Goal: Information Seeking & Learning: Learn about a topic

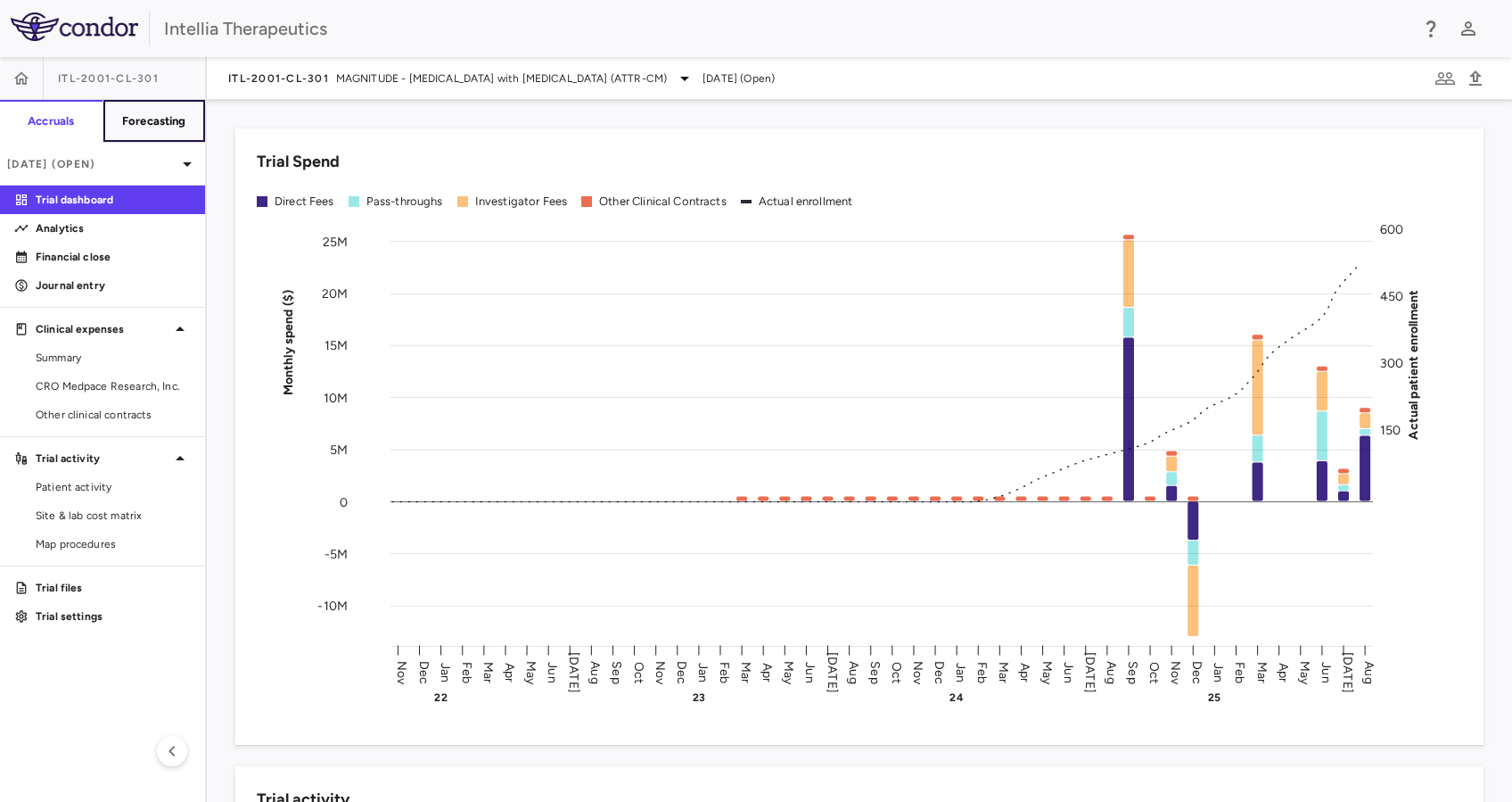
click at [184, 122] on h6 "Forecasting" at bounding box center [154, 121] width 64 height 16
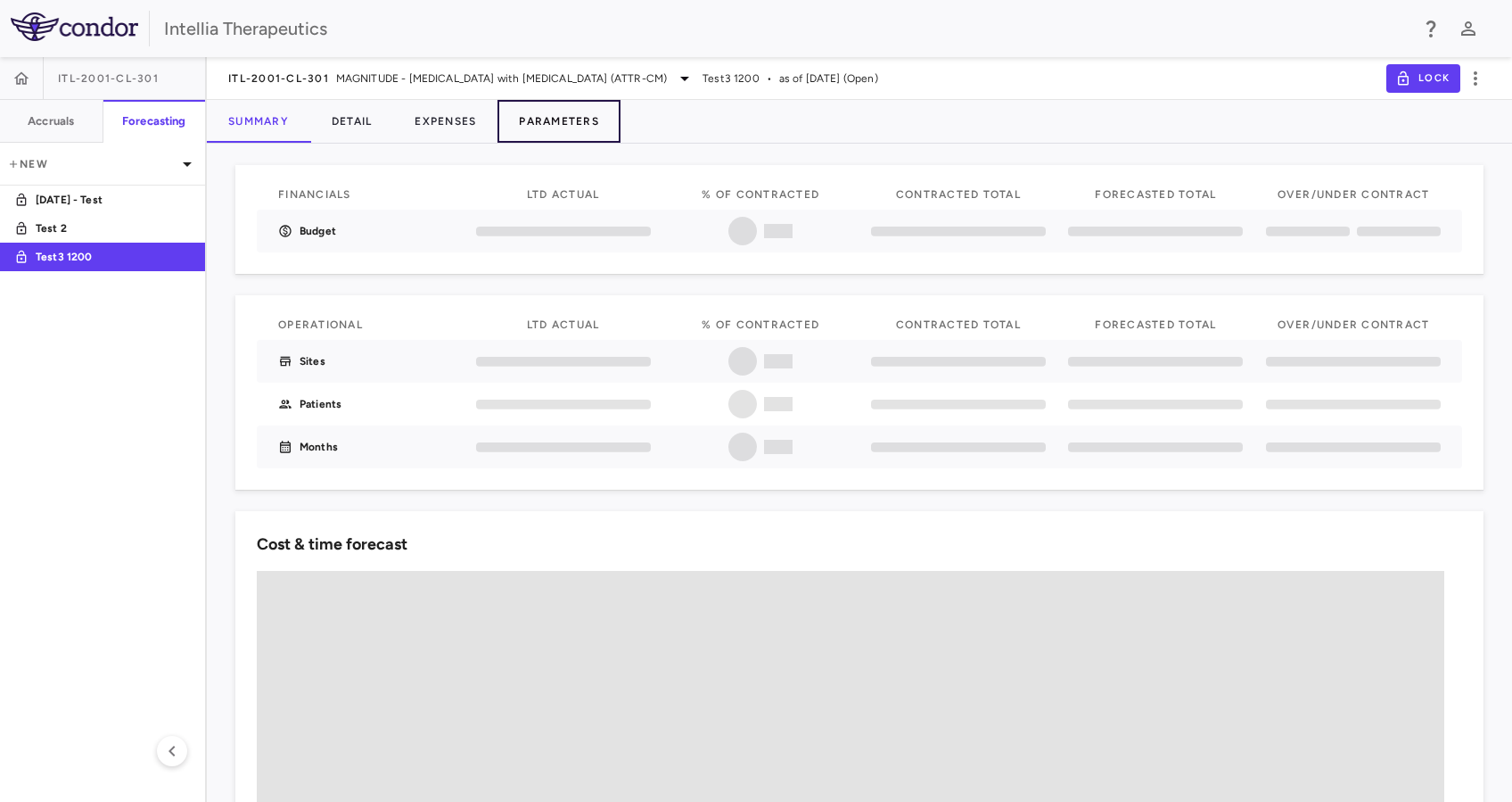
click at [598, 121] on button "Parameters" at bounding box center [559, 122] width 123 height 43
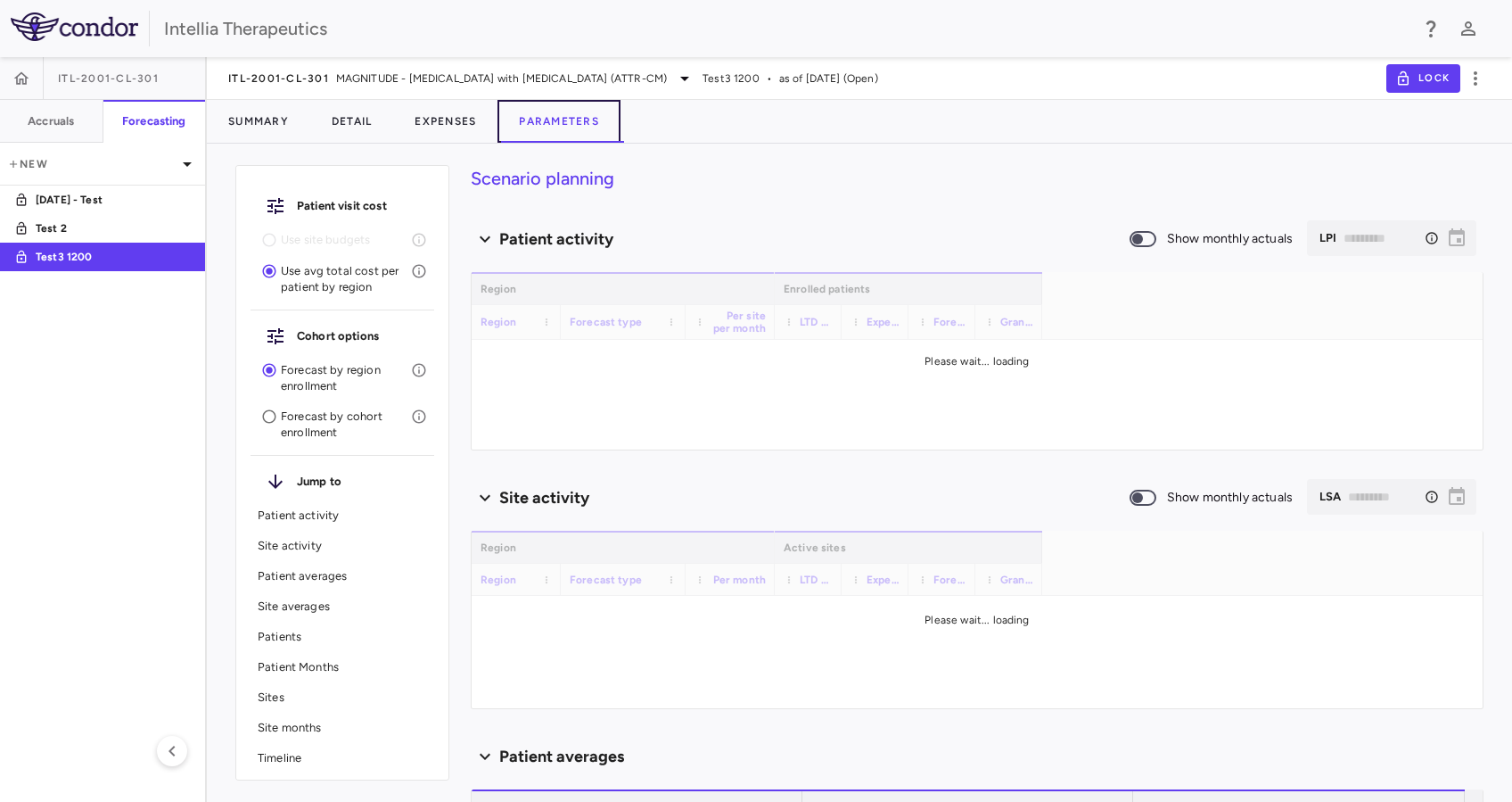
type input "********"
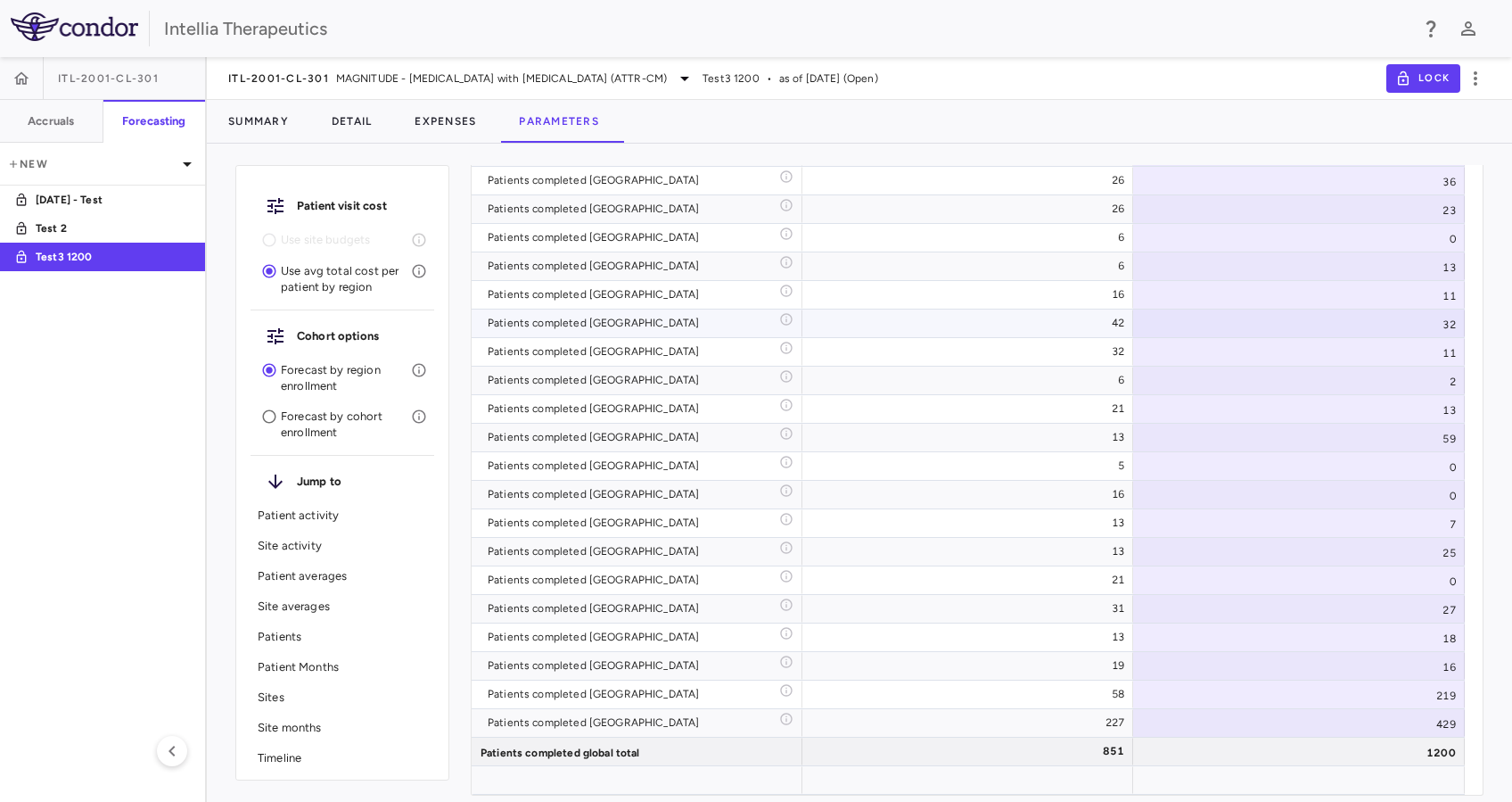
scroll to position [11049, 0]
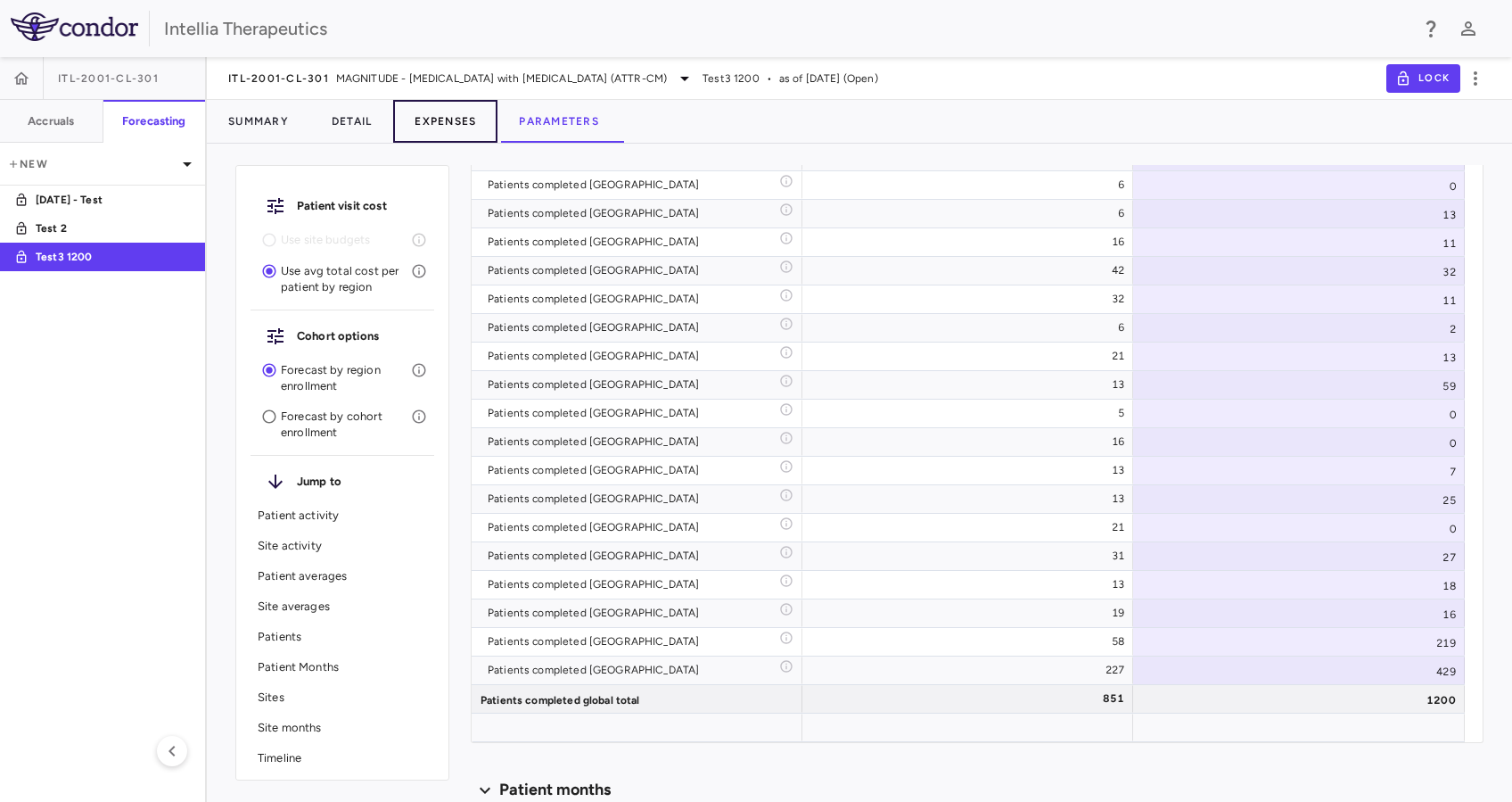
click at [441, 120] on button "Expenses" at bounding box center [446, 122] width 104 height 43
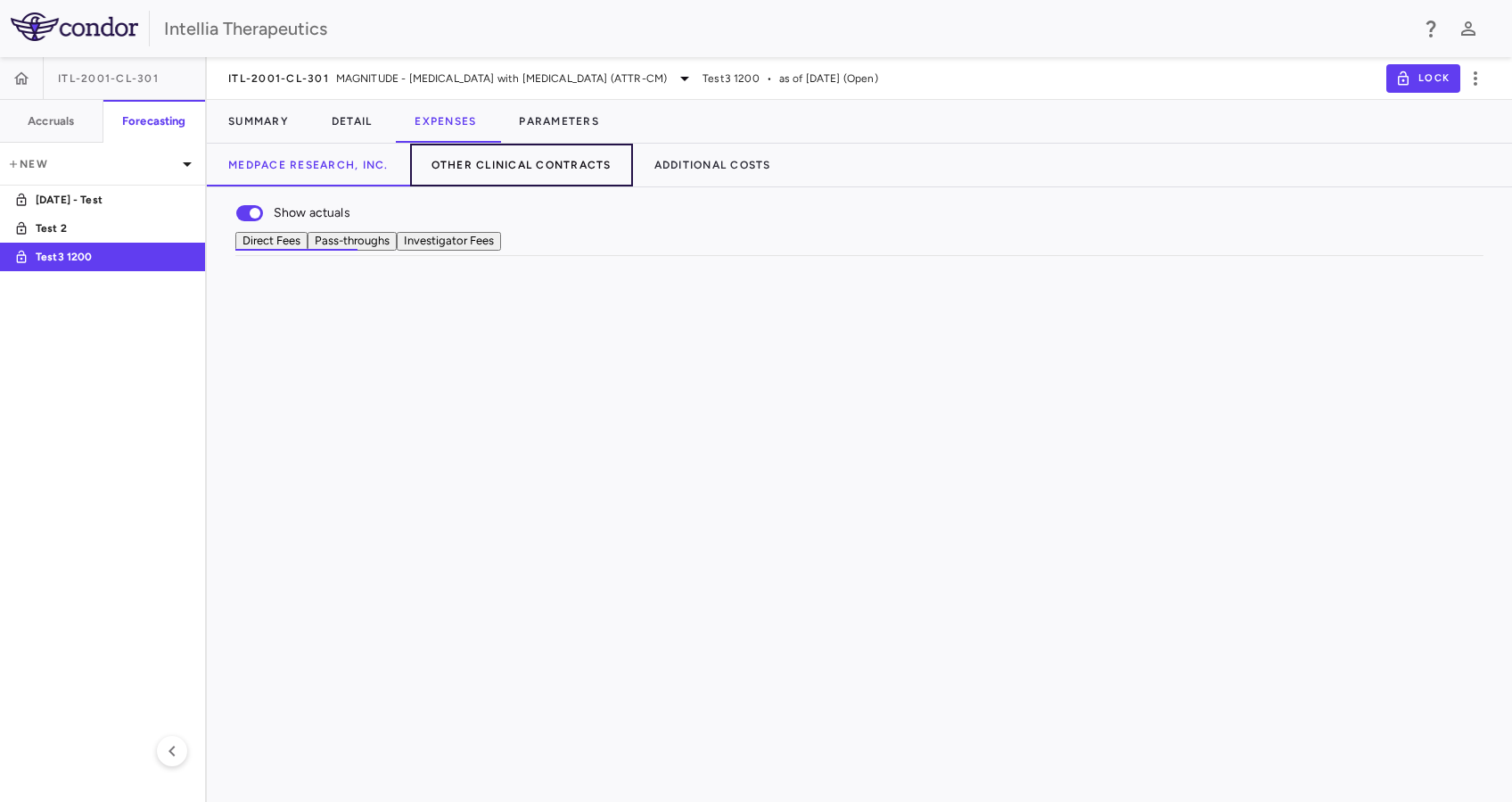
click at [507, 164] on button "Other Clinical Contracts" at bounding box center [522, 165] width 223 height 43
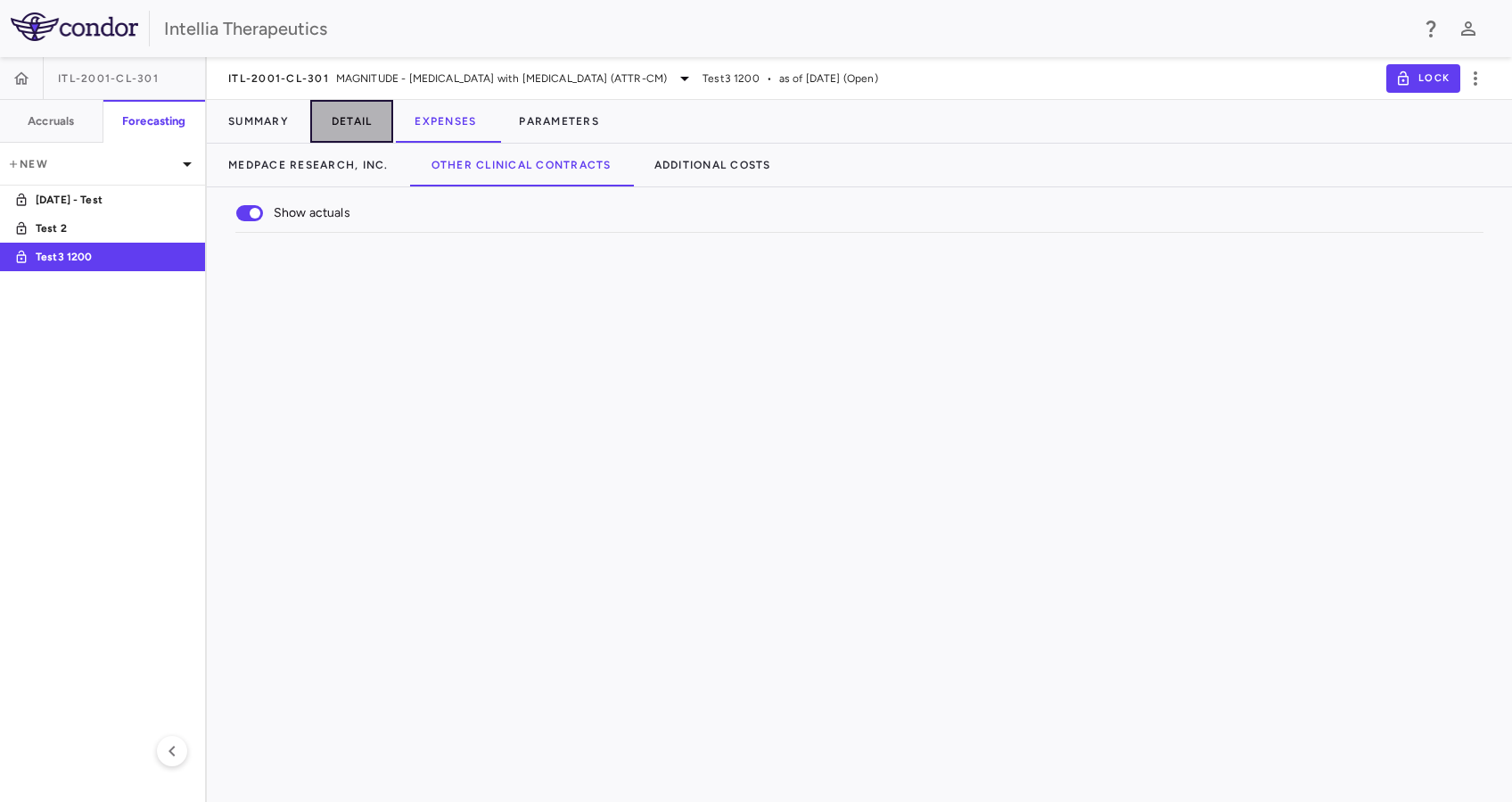
click at [350, 116] on button "Detail" at bounding box center [352, 122] width 84 height 43
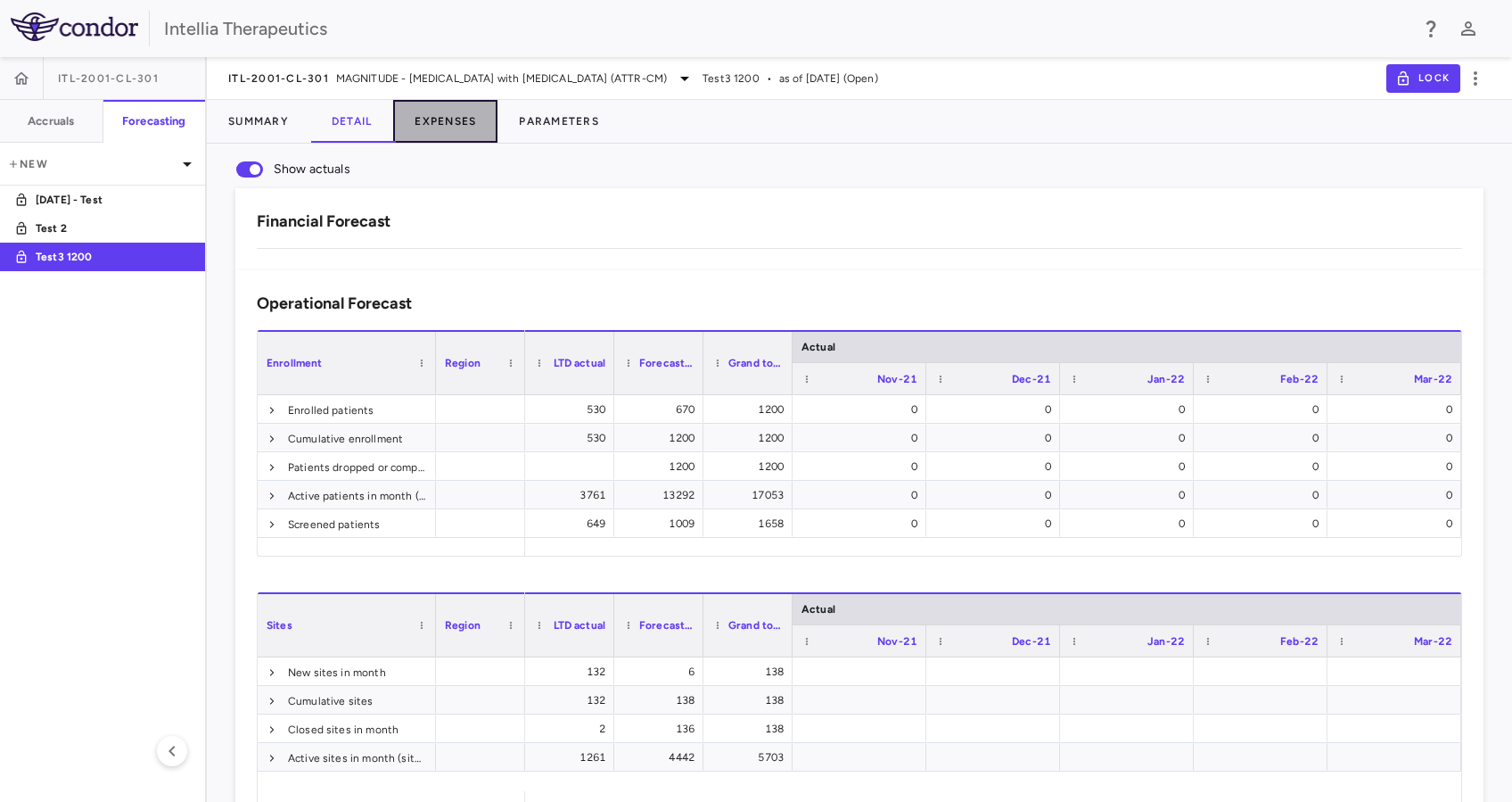
click at [454, 116] on button "Expenses" at bounding box center [446, 122] width 104 height 43
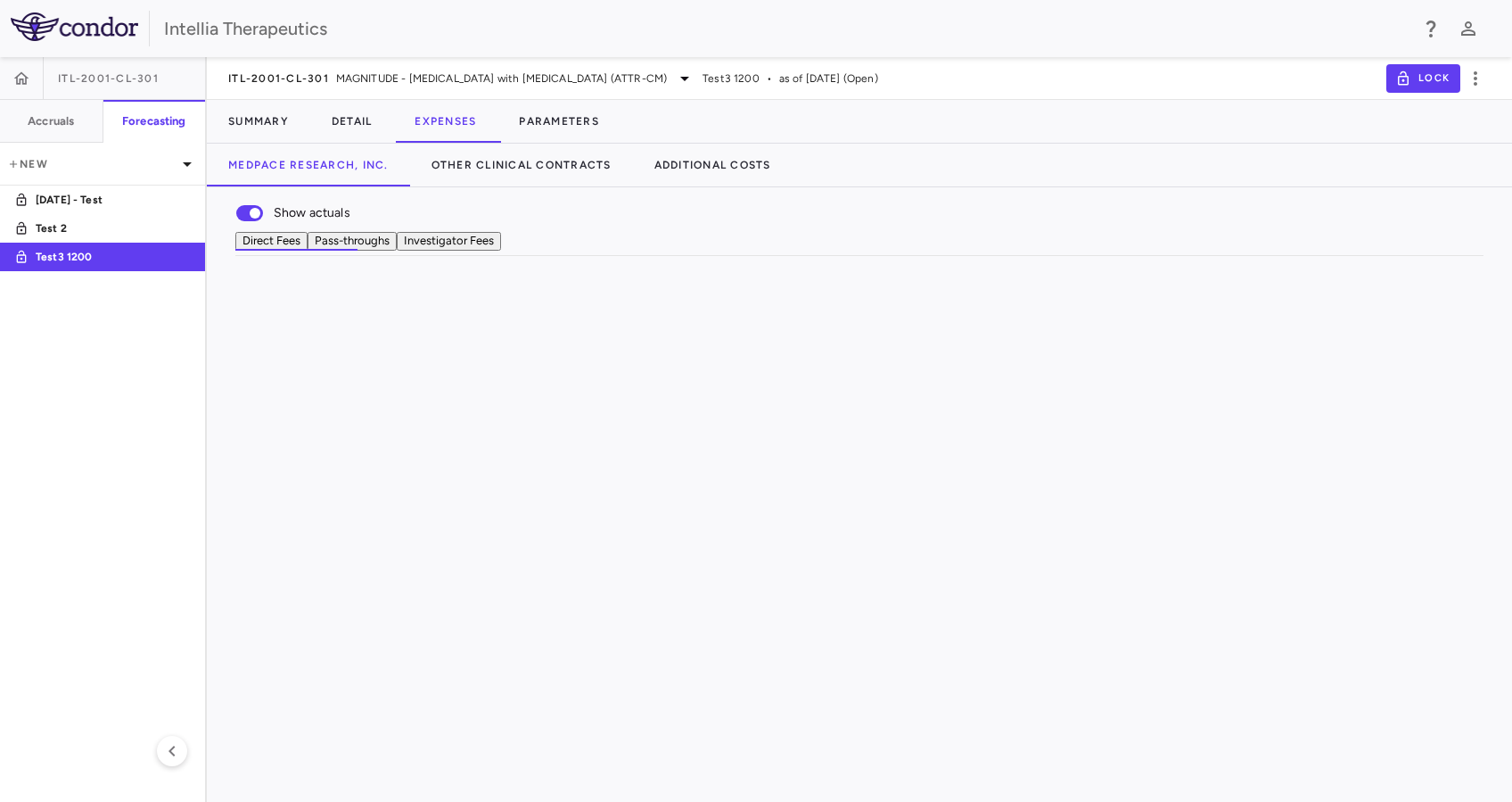
click at [501, 251] on button "Investigator Fees" at bounding box center [448, 241] width 104 height 19
click at [548, 119] on button "Parameters" at bounding box center [559, 122] width 123 height 43
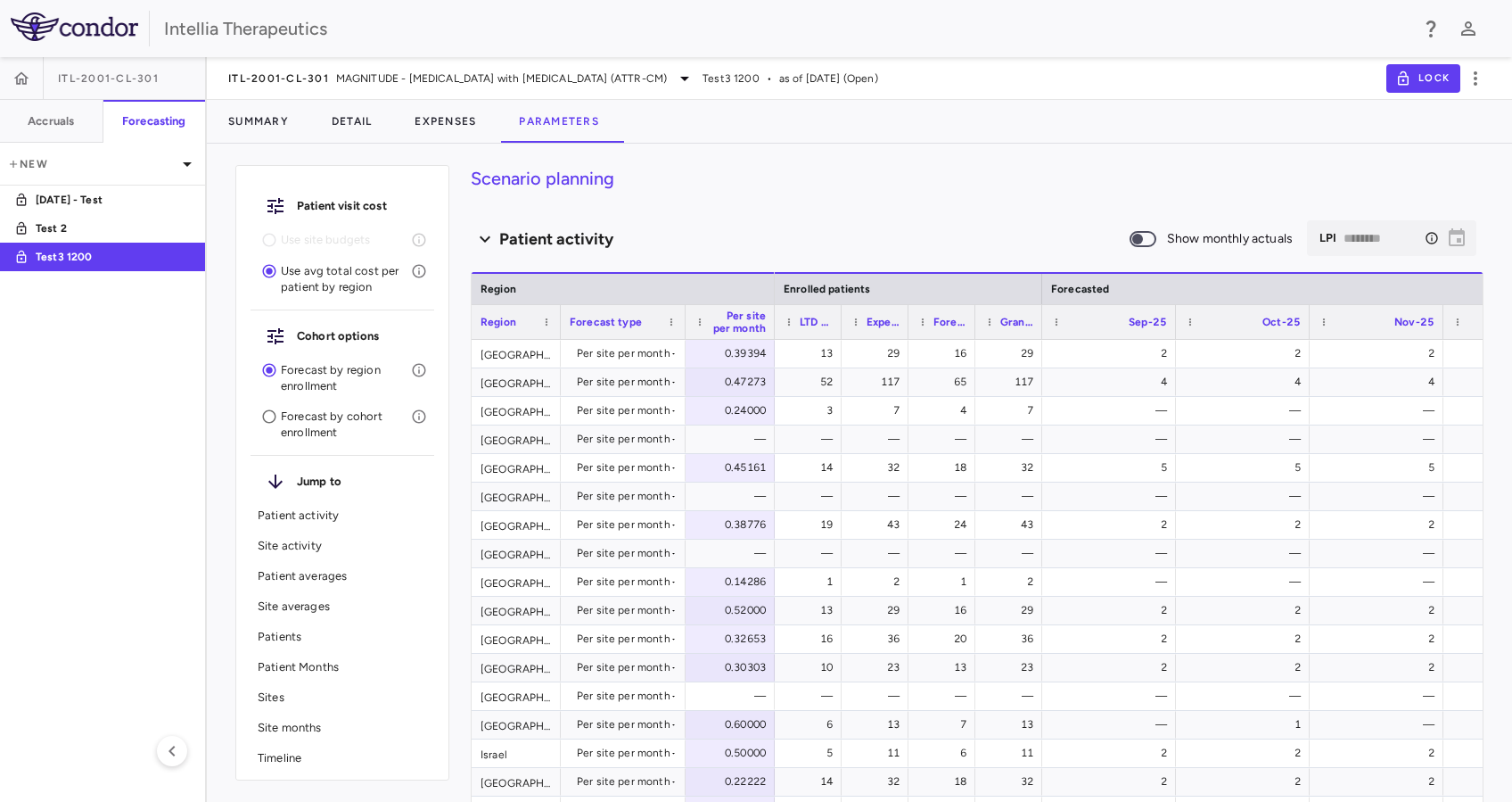
click at [330, 573] on p "Patient averages" at bounding box center [342, 576] width 170 height 16
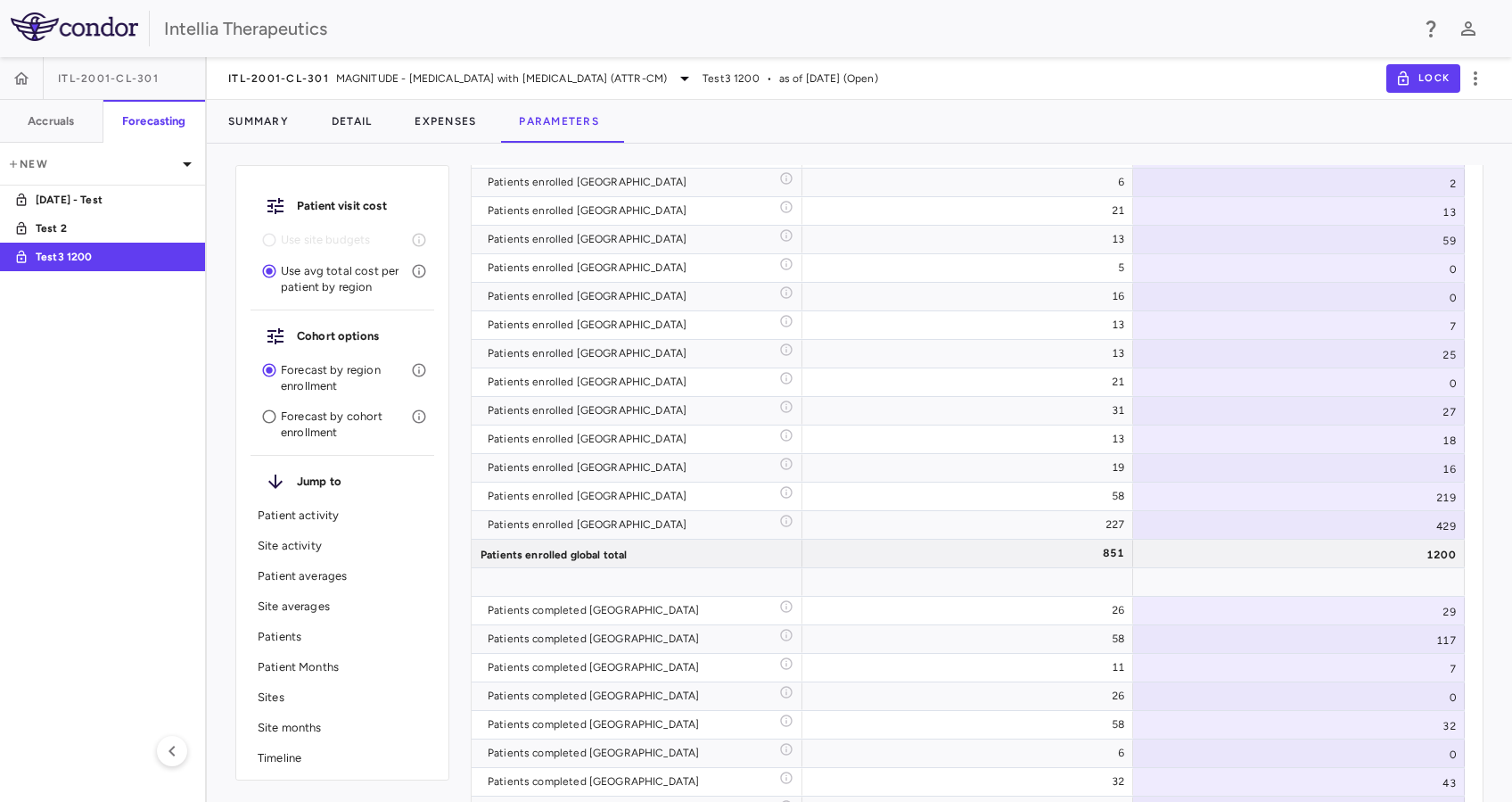
scroll to position [10348, 0]
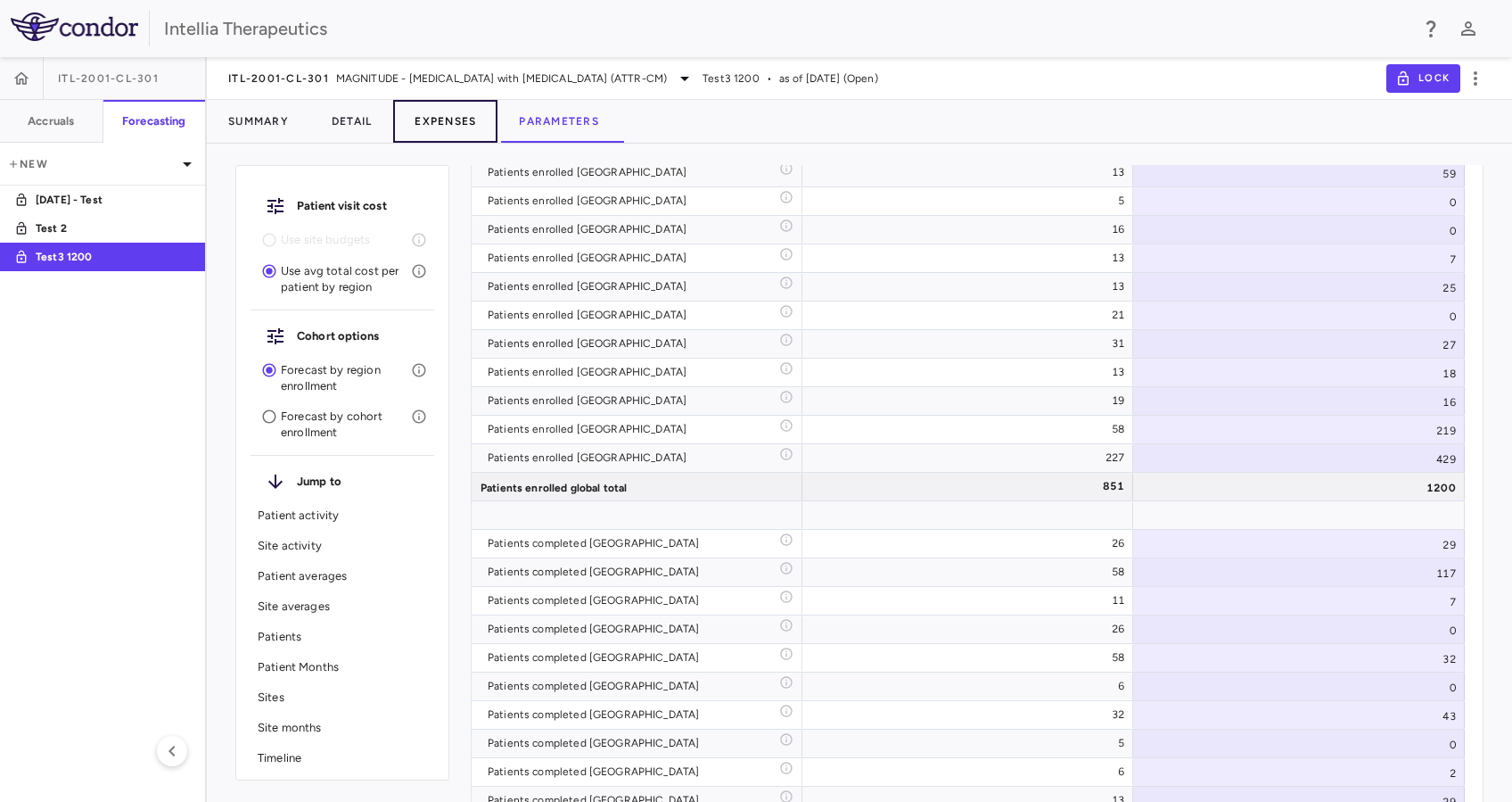
click at [491, 122] on button "Expenses" at bounding box center [446, 122] width 104 height 43
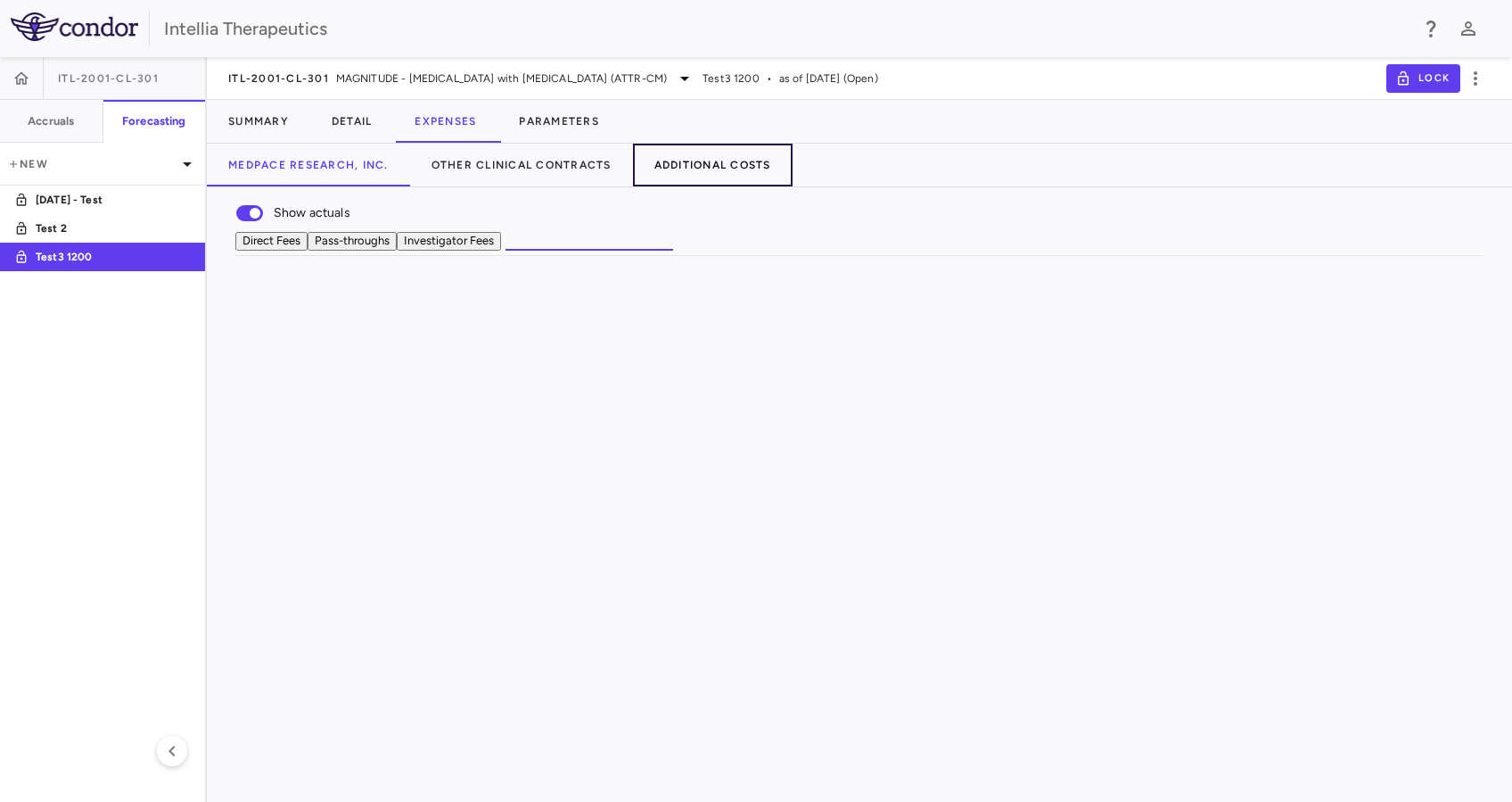
click at [714, 162] on button "Additional Costs" at bounding box center [713, 165] width 160 height 43
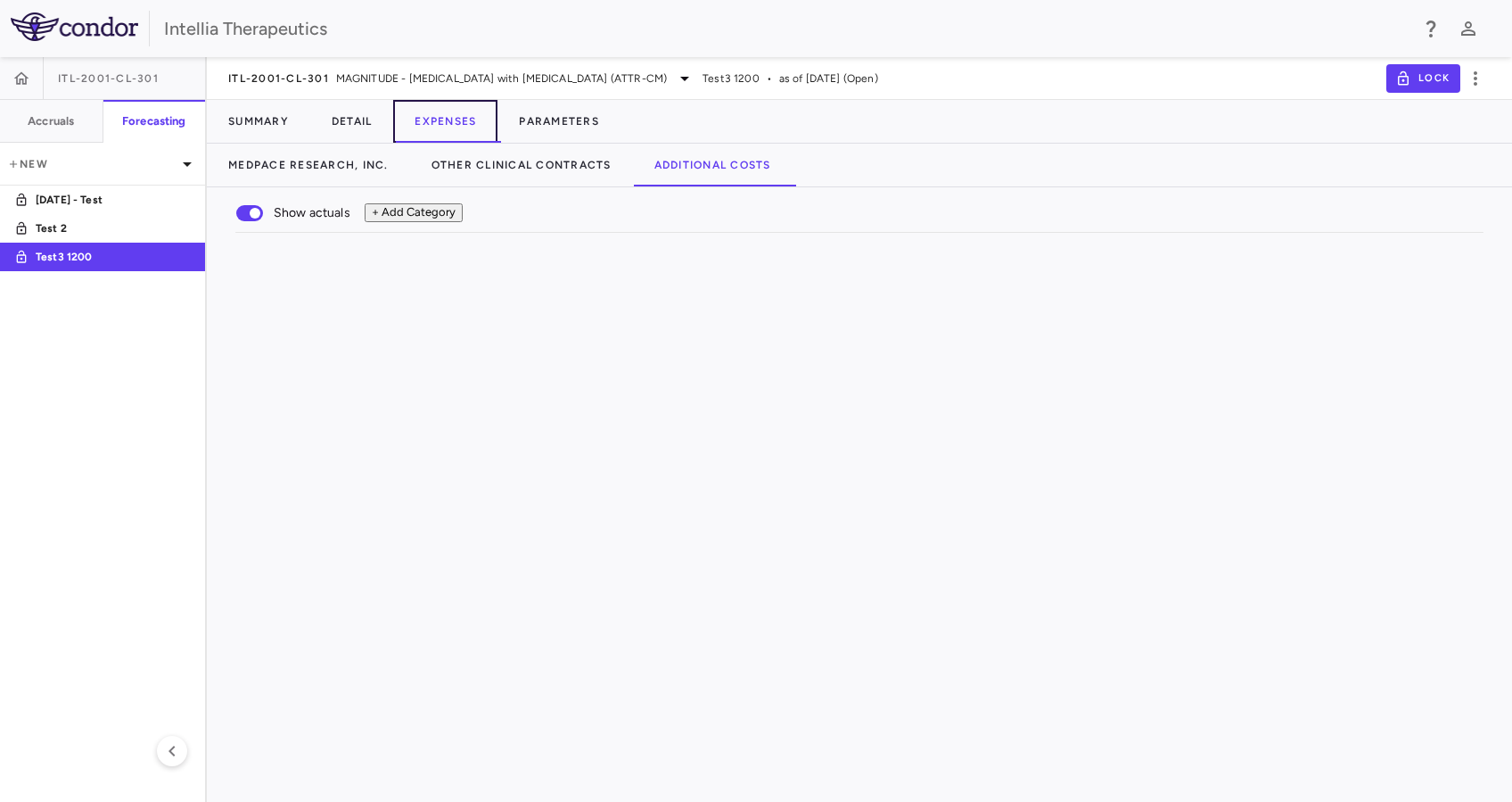
click at [407, 128] on button "Expenses" at bounding box center [446, 122] width 104 height 43
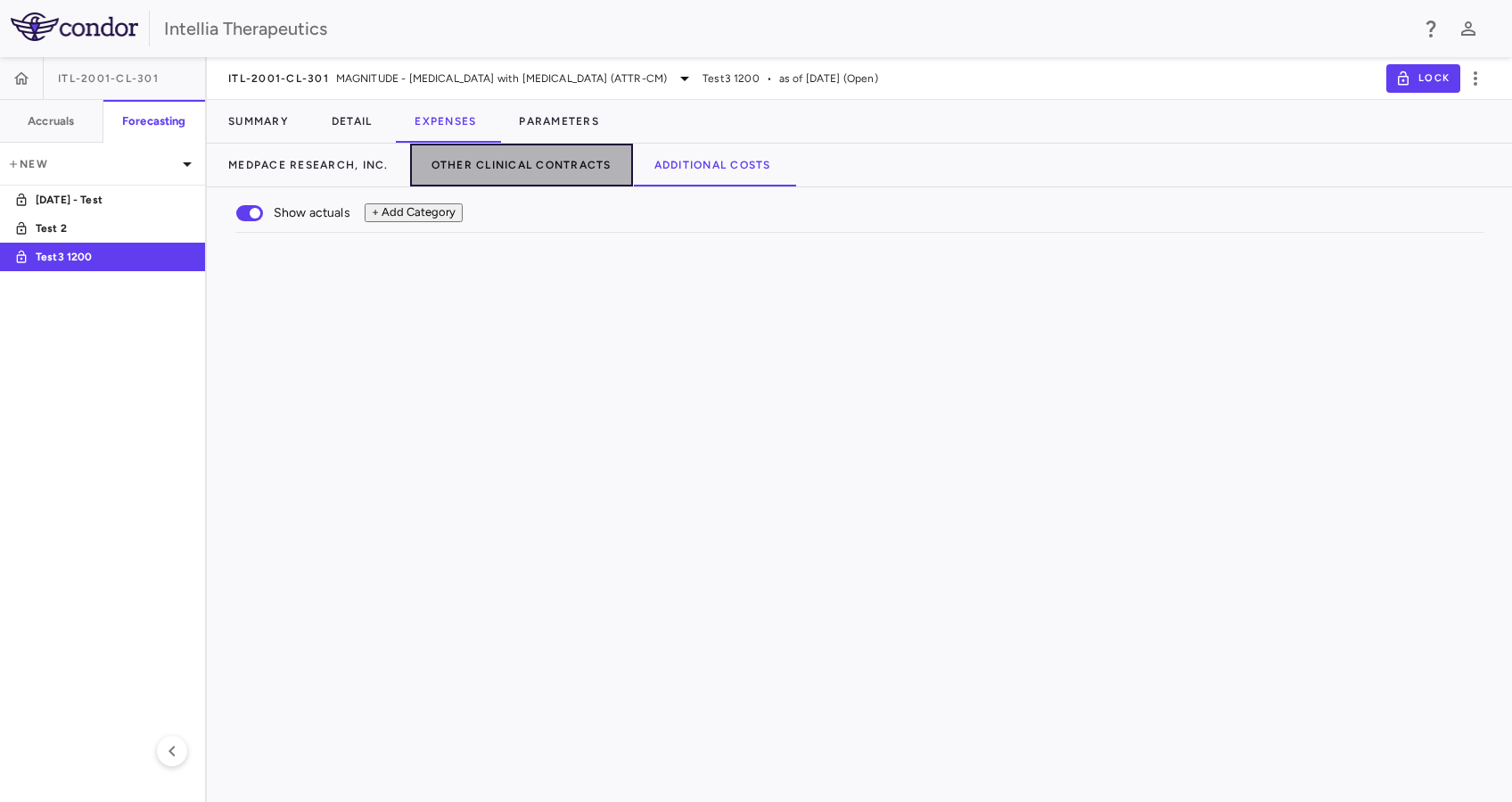
click at [527, 165] on button "Other Clinical Contracts" at bounding box center [522, 165] width 223 height 43
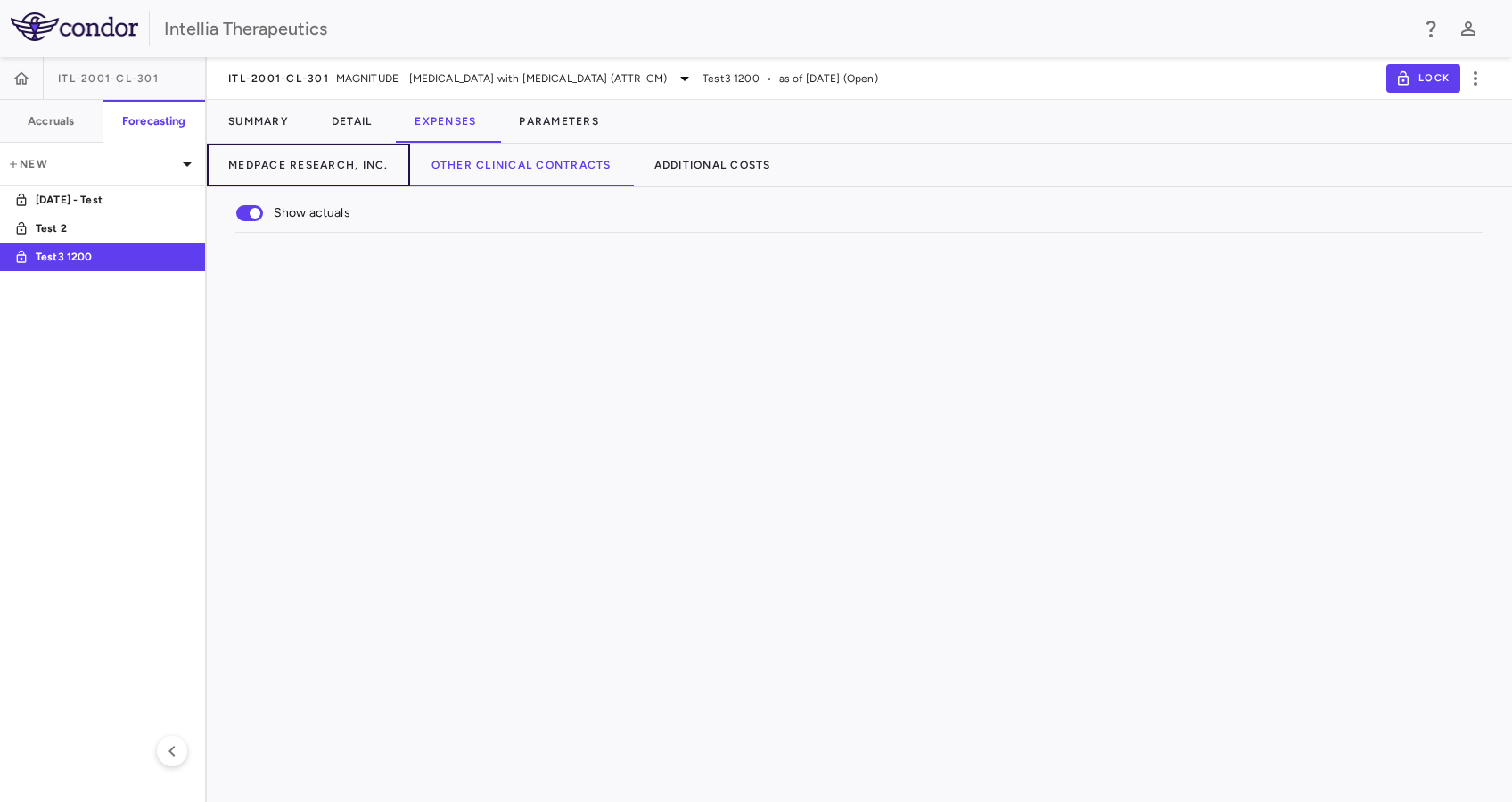
click at [305, 147] on button "Medpace Research, Inc." at bounding box center [308, 165] width 203 height 43
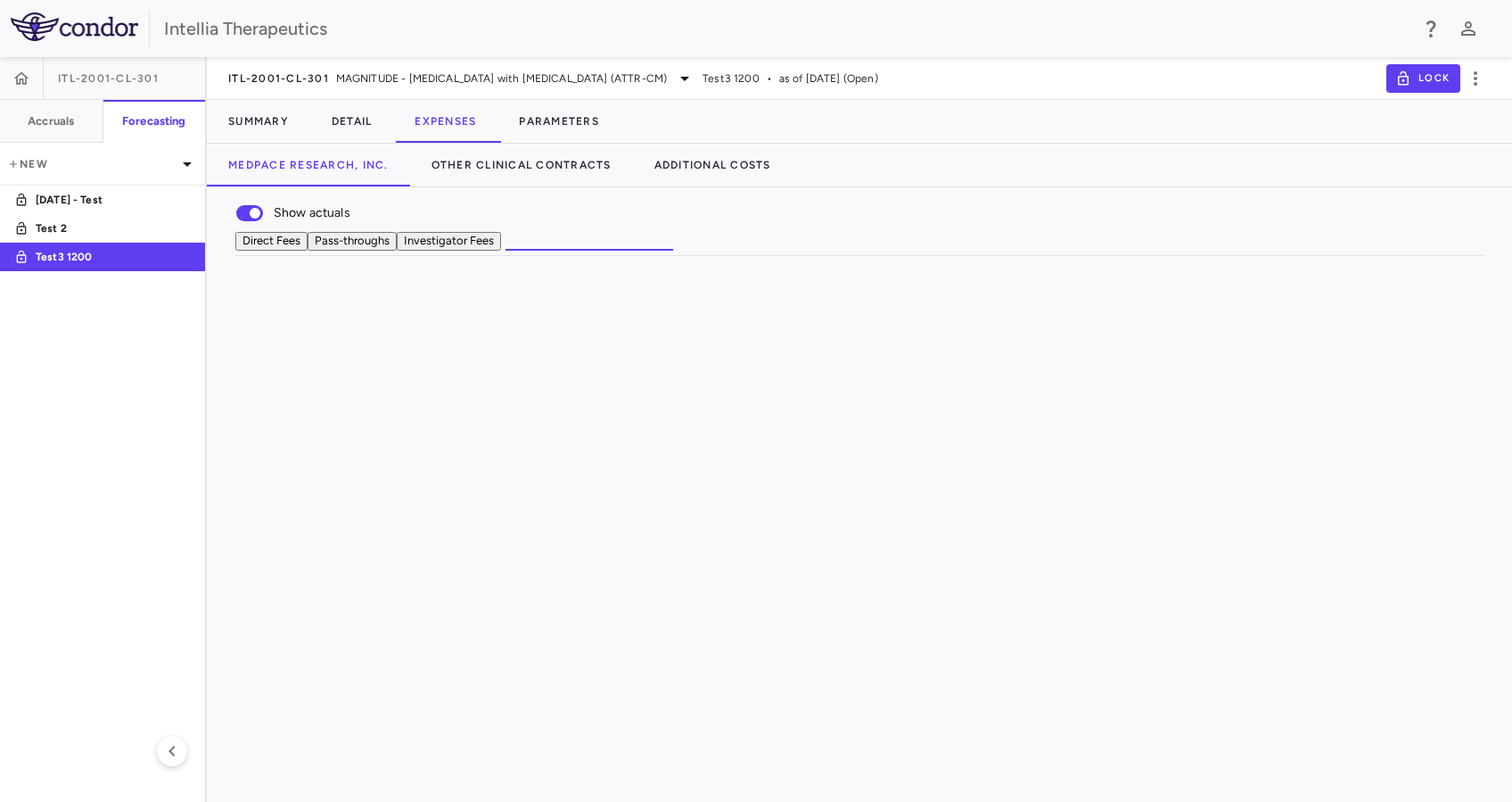
click at [501, 251] on button "Investigator Fees" at bounding box center [448, 241] width 104 height 19
click at [571, 120] on button "Parameters" at bounding box center [559, 122] width 123 height 43
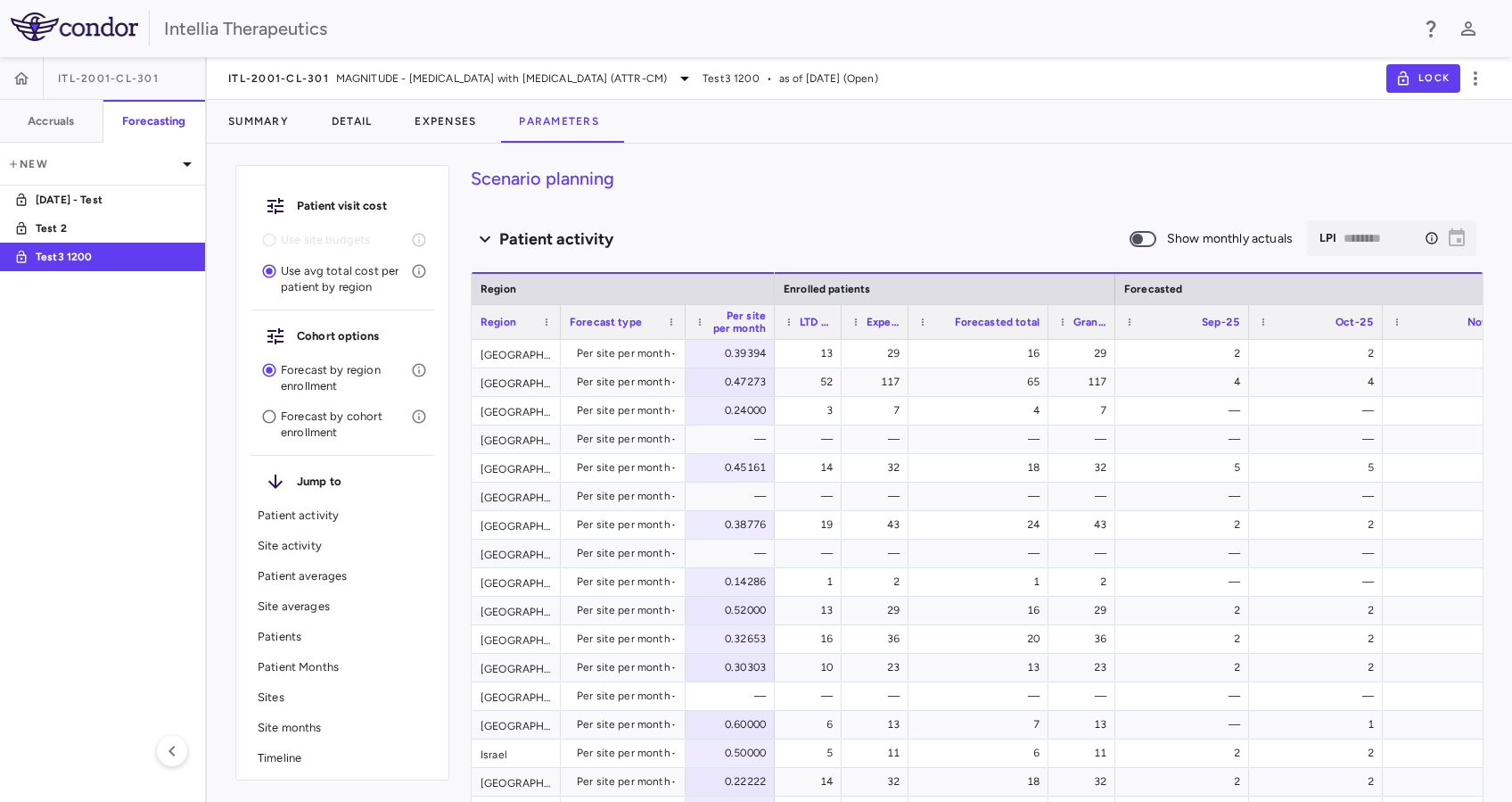
drag, startPoint x: 974, startPoint y: 317, endPoint x: 1047, endPoint y: 317, distance: 73.0
click at [1047, 317] on div at bounding box center [1048, 322] width 7 height 34
drag, startPoint x: 1114, startPoint y: 317, endPoint x: 1175, endPoint y: 316, distance: 61.0
click at [1175, 316] on div at bounding box center [1176, 322] width 7 height 34
drag, startPoint x: 904, startPoint y: 330, endPoint x: 968, endPoint y: 328, distance: 64.0
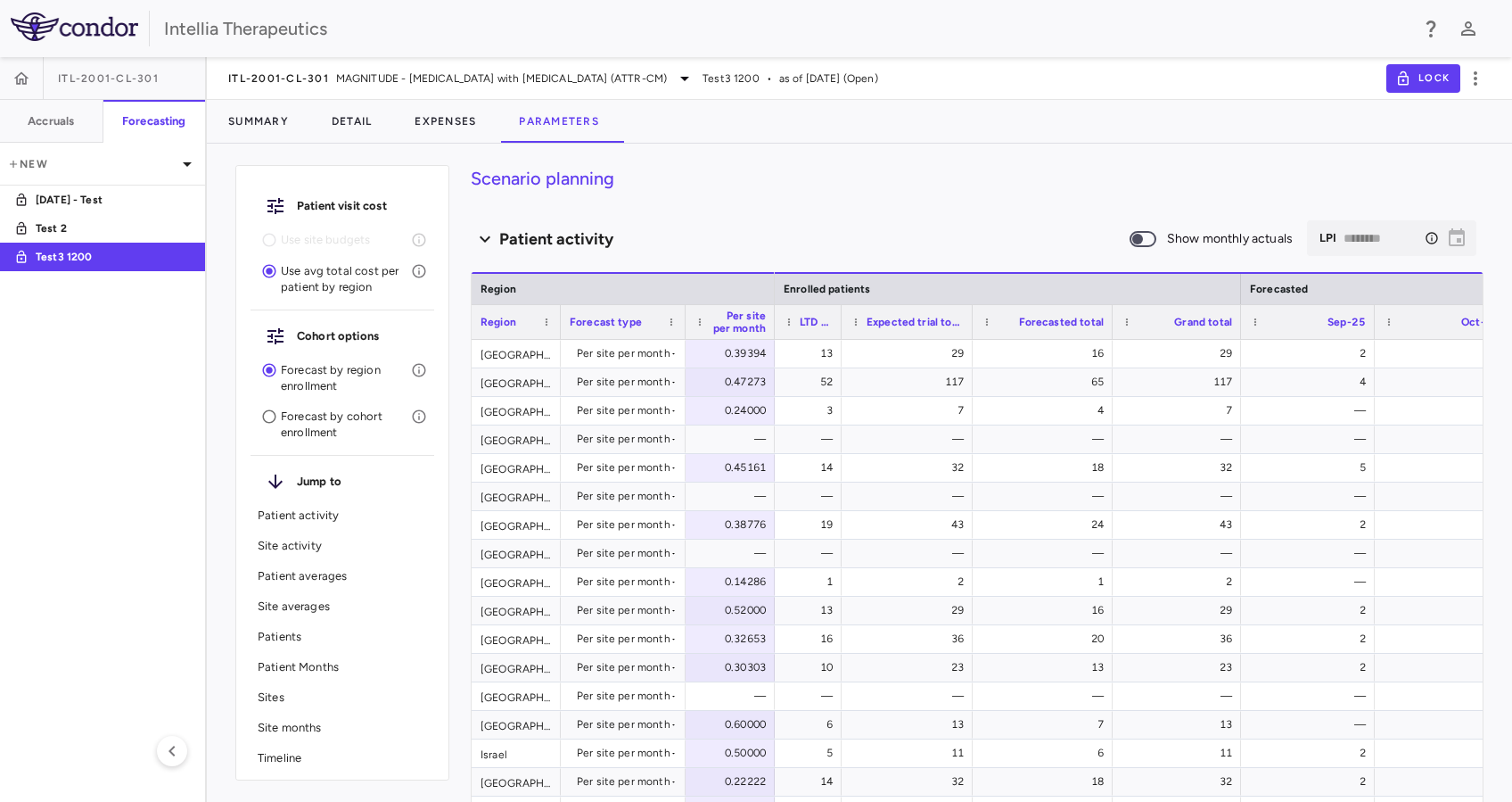
click at [968, 328] on div at bounding box center [972, 322] width 7 height 34
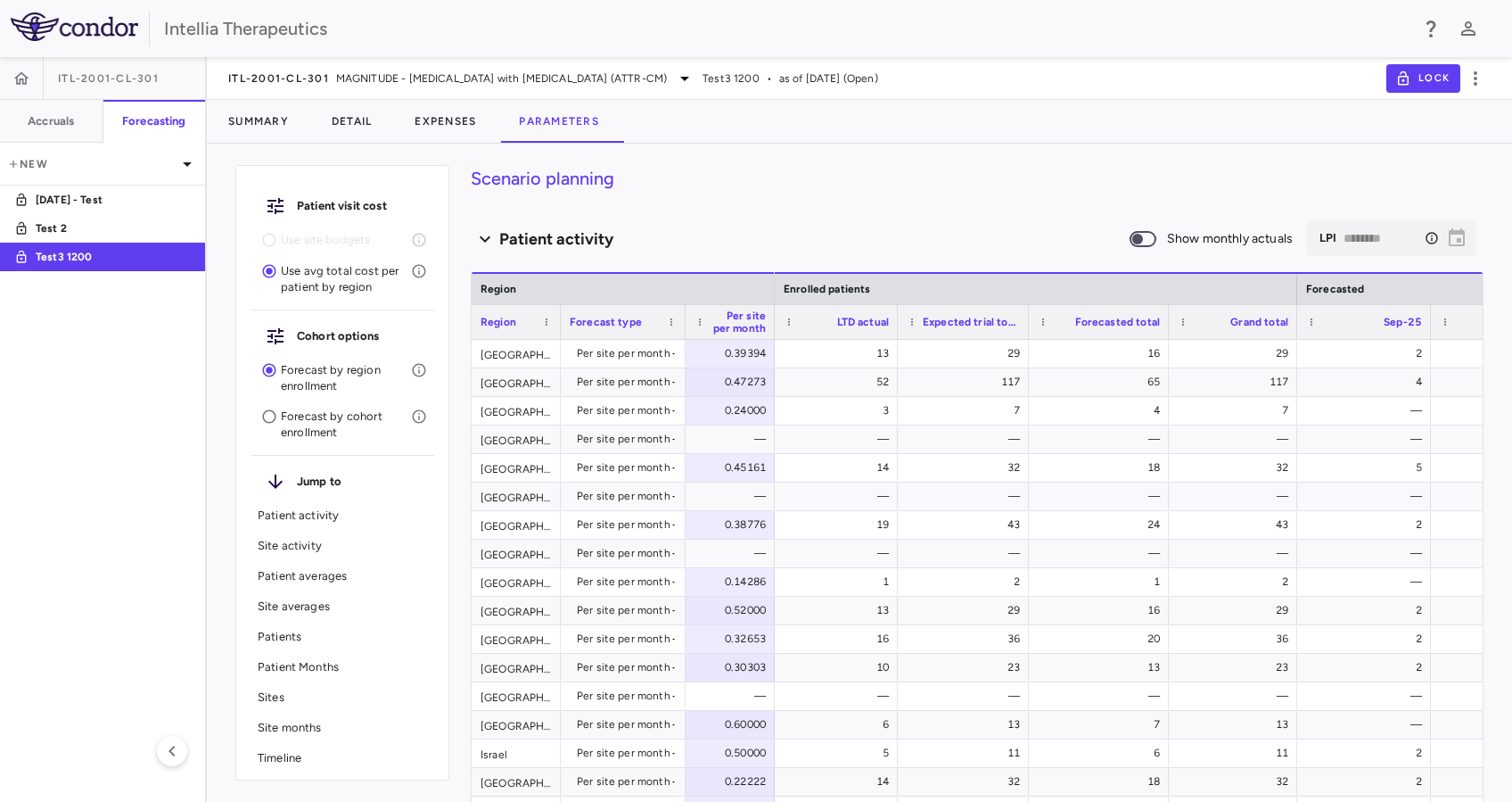
drag, startPoint x: 841, startPoint y: 324, endPoint x: 897, endPoint y: 317, distance: 56.4
click at [897, 317] on div at bounding box center [898, 322] width 7 height 34
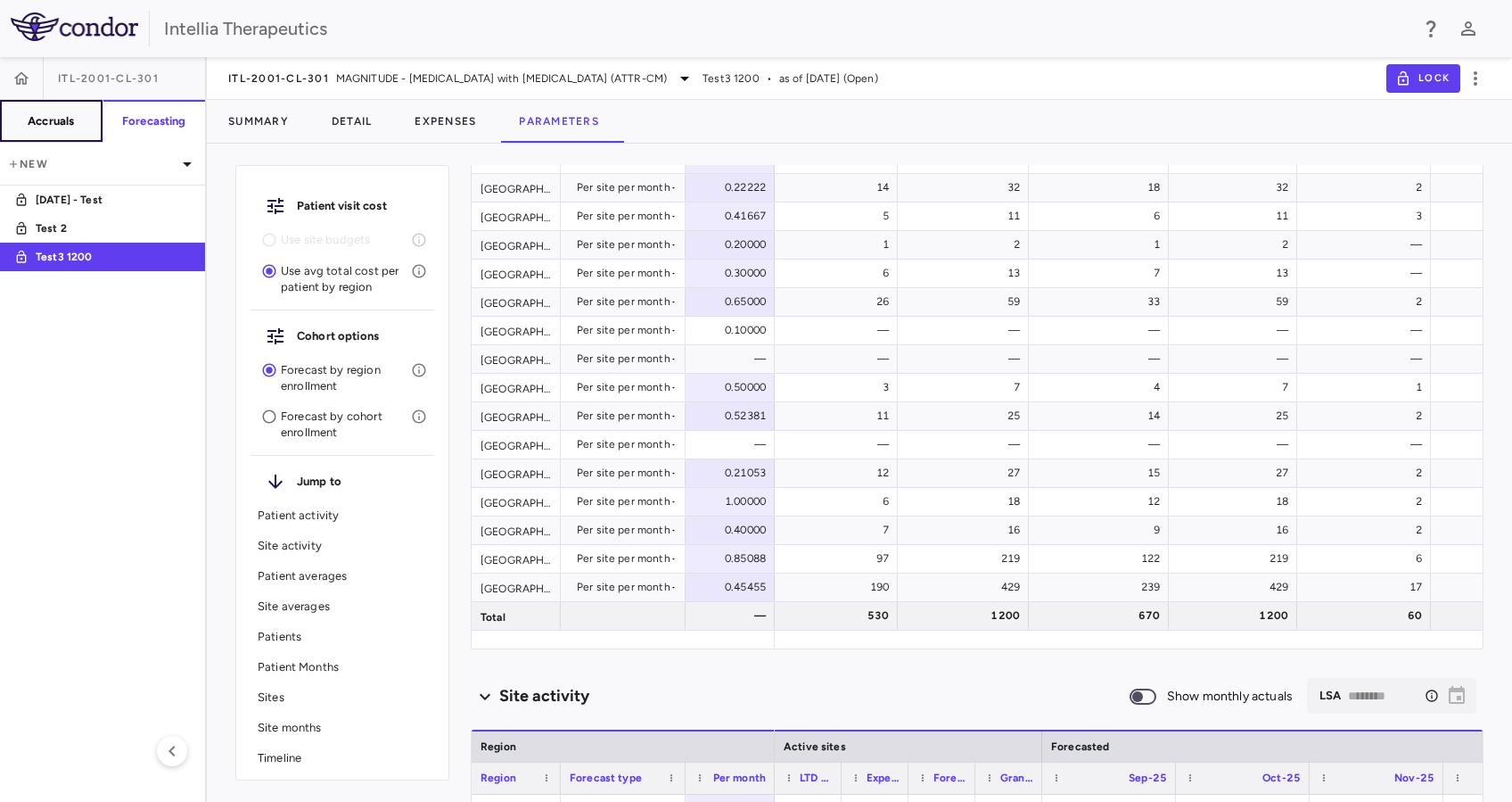
click at [57, 123] on h6 "Accruals" at bounding box center [51, 121] width 46 height 16
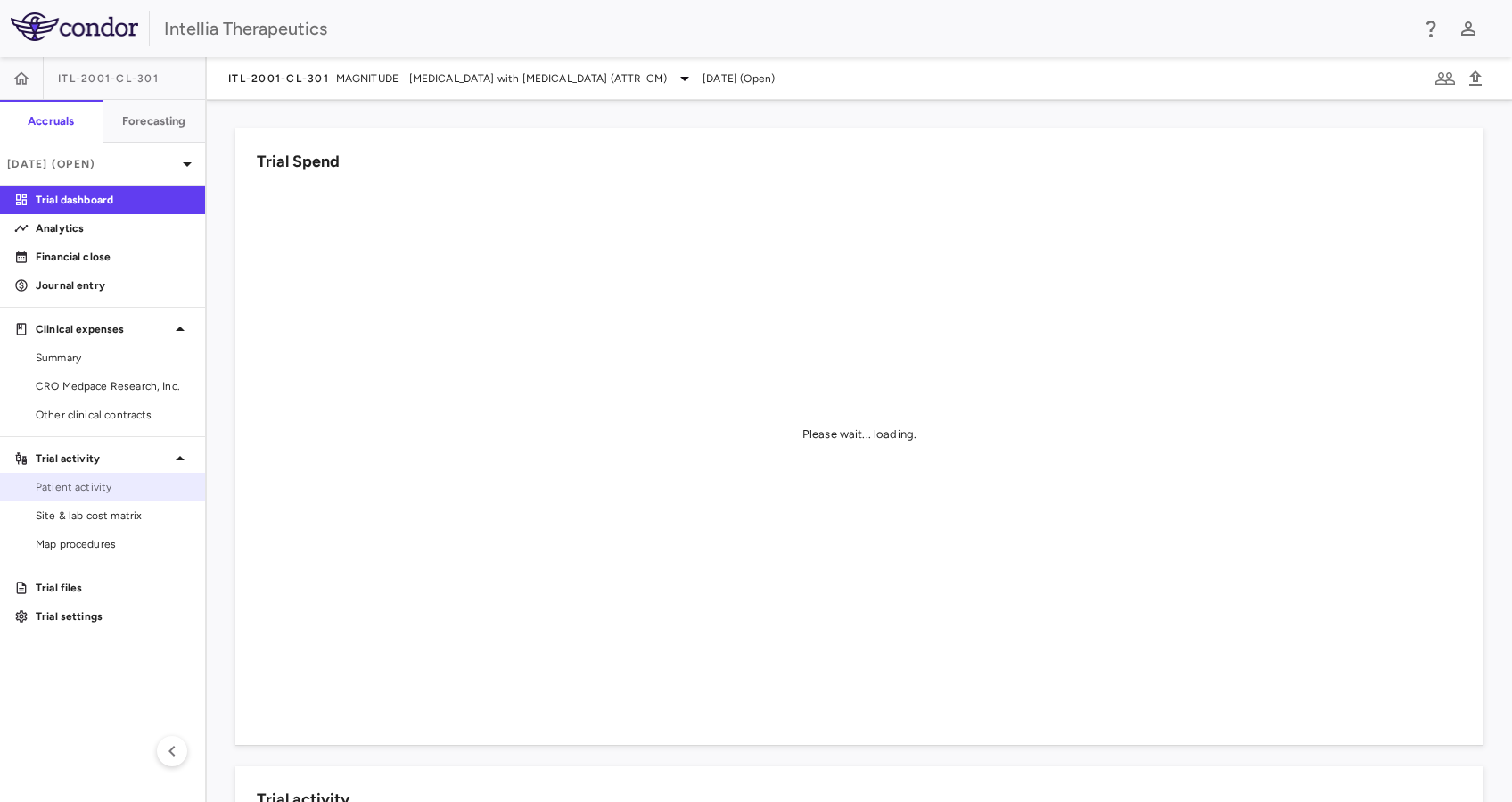
click at [115, 490] on span "Patient activity" at bounding box center [112, 486] width 155 height 16
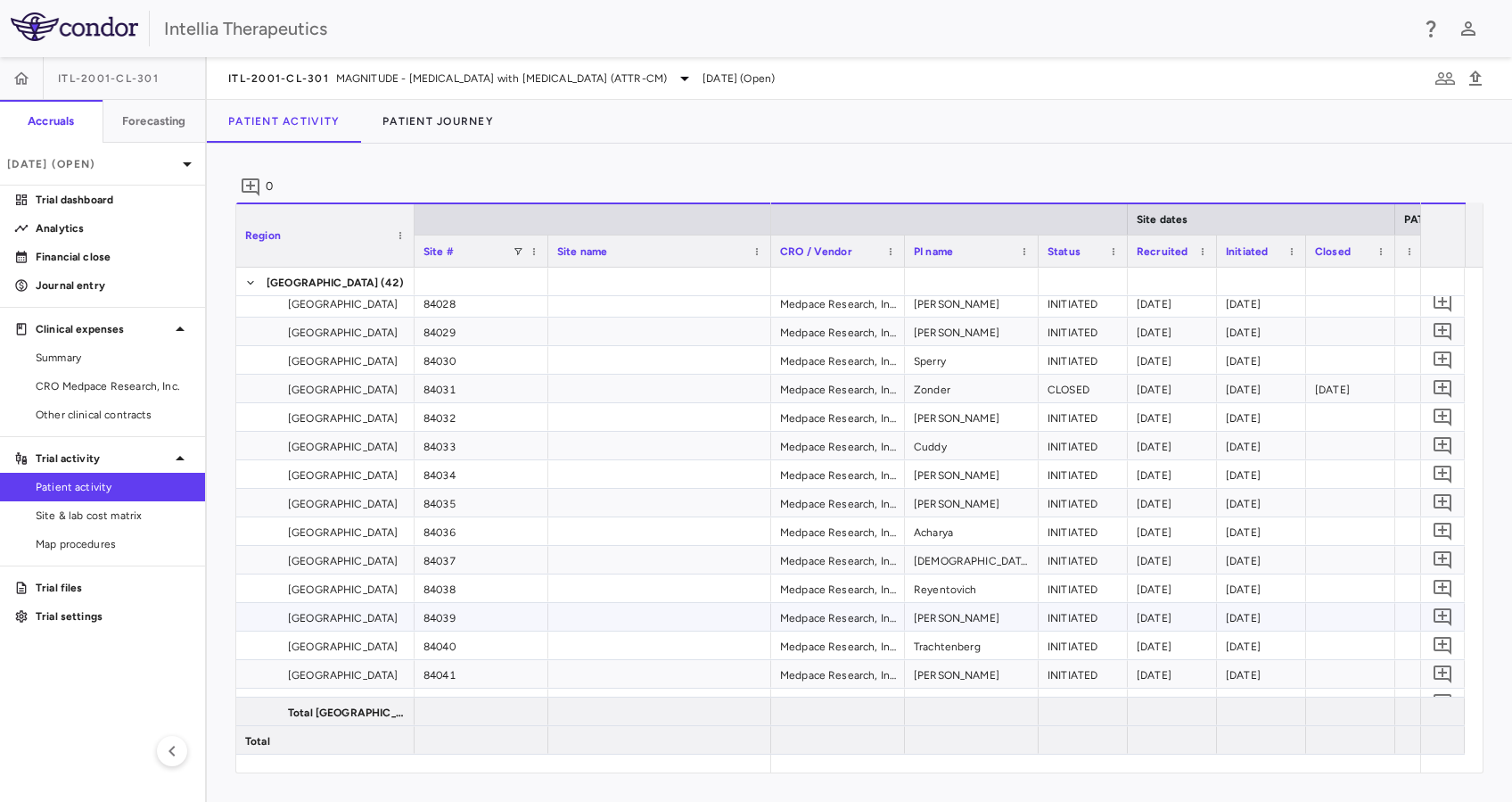
scroll to position [5229, 0]
click at [155, 514] on span "Site & lab cost matrix" at bounding box center [112, 515] width 155 height 16
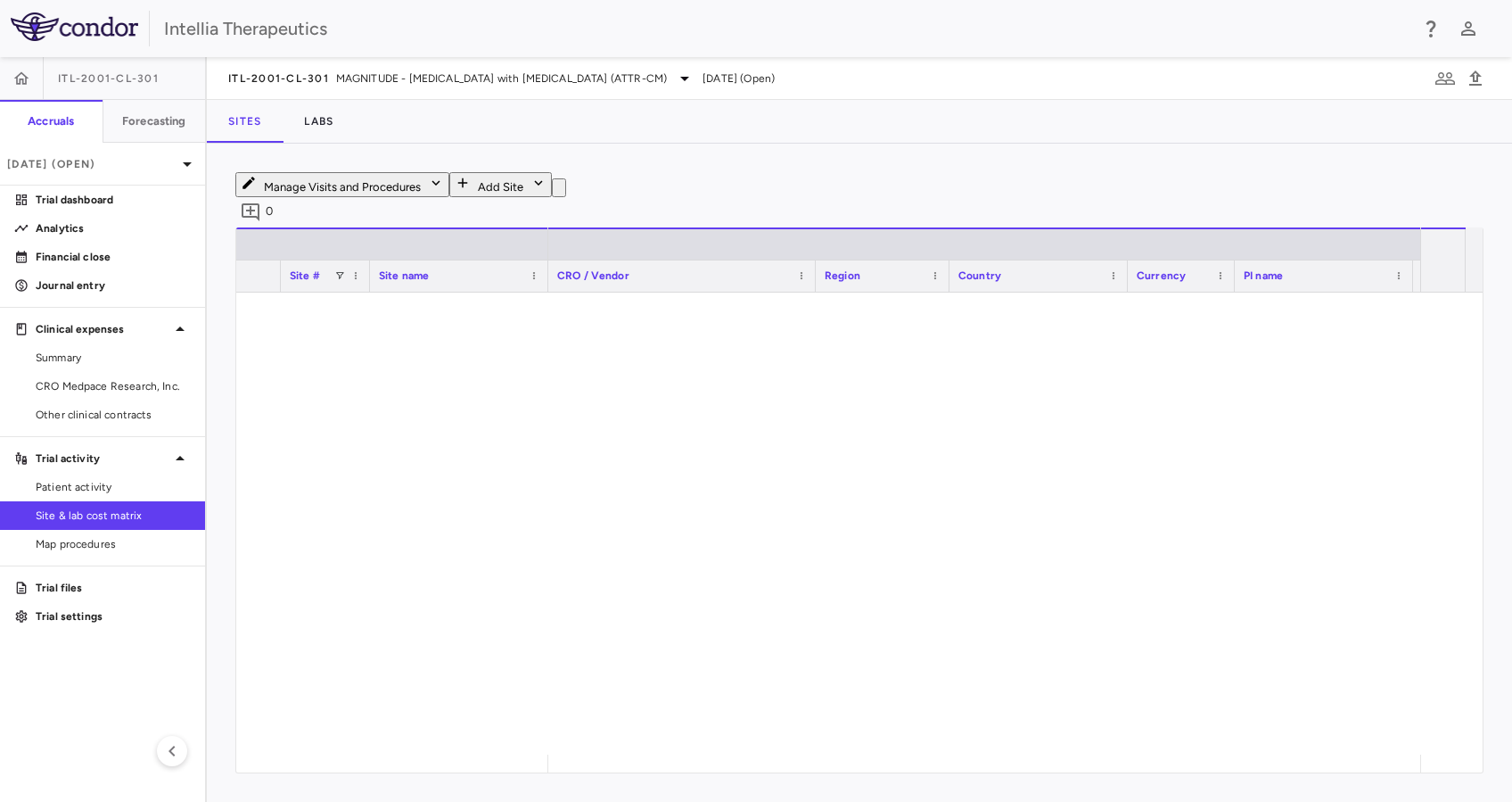
scroll to position [3685, 0]
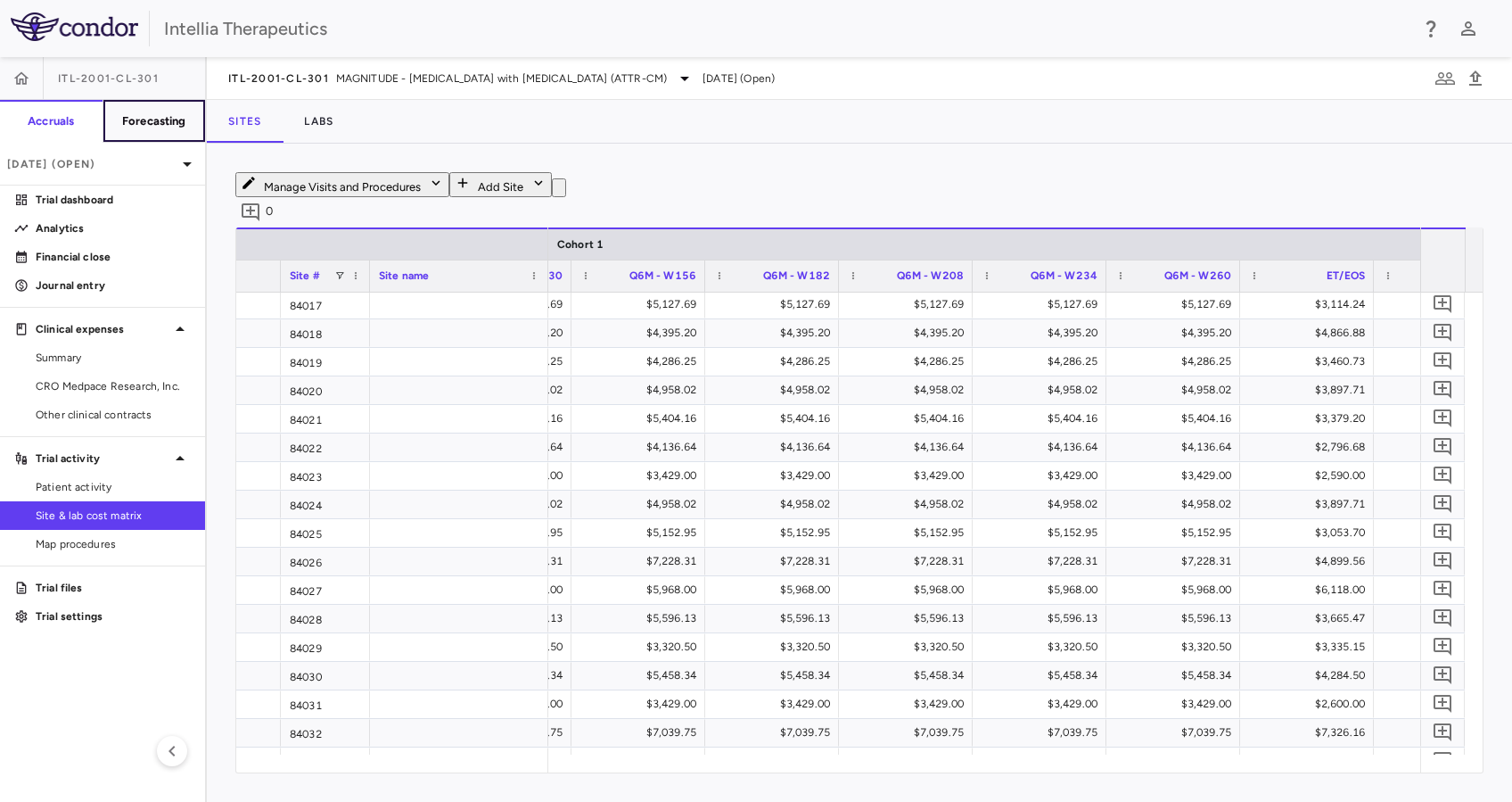
click at [161, 128] on h6 "Forecasting" at bounding box center [154, 121] width 64 height 16
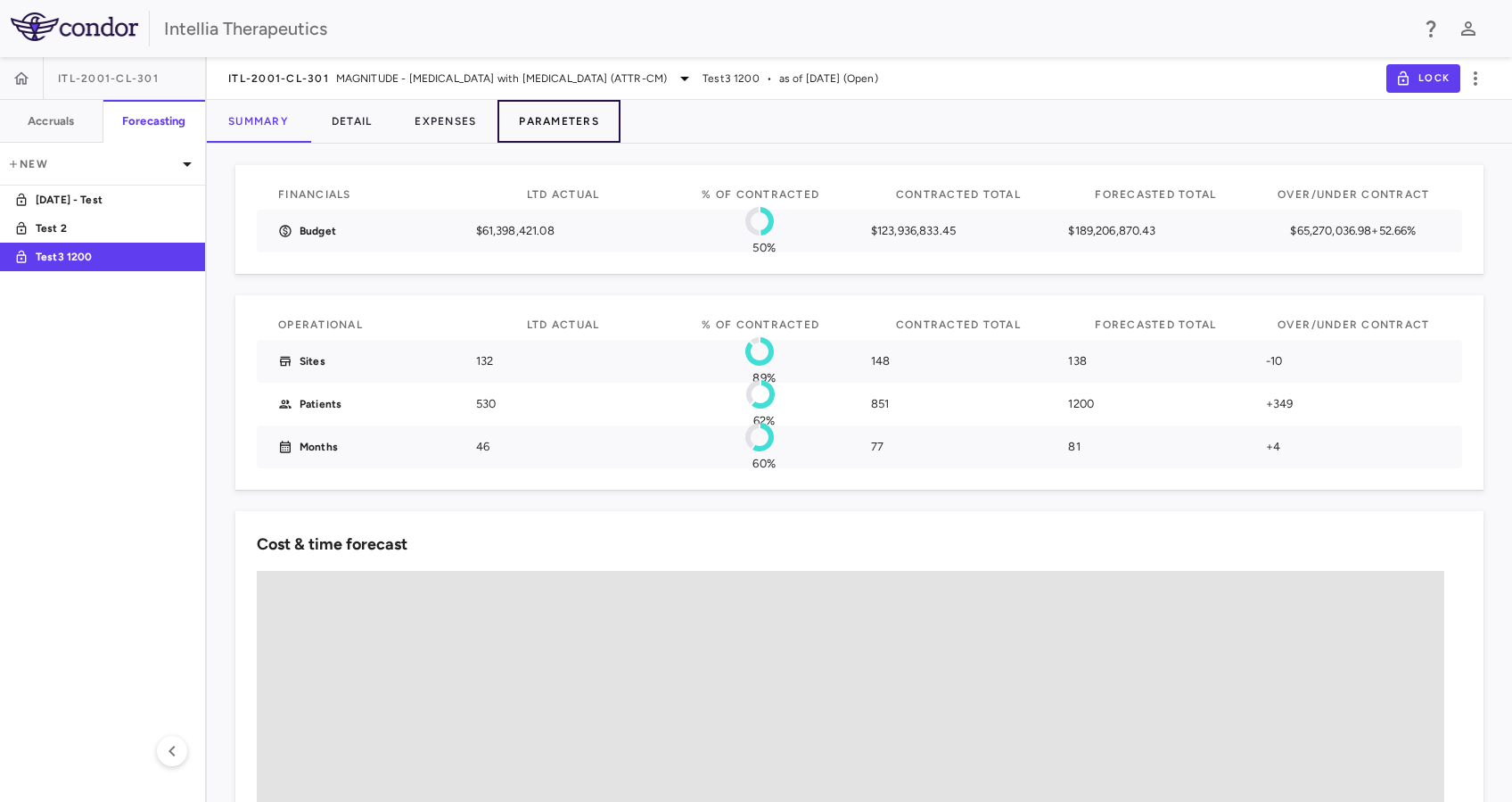
click at [567, 131] on button "Parameters" at bounding box center [559, 122] width 123 height 43
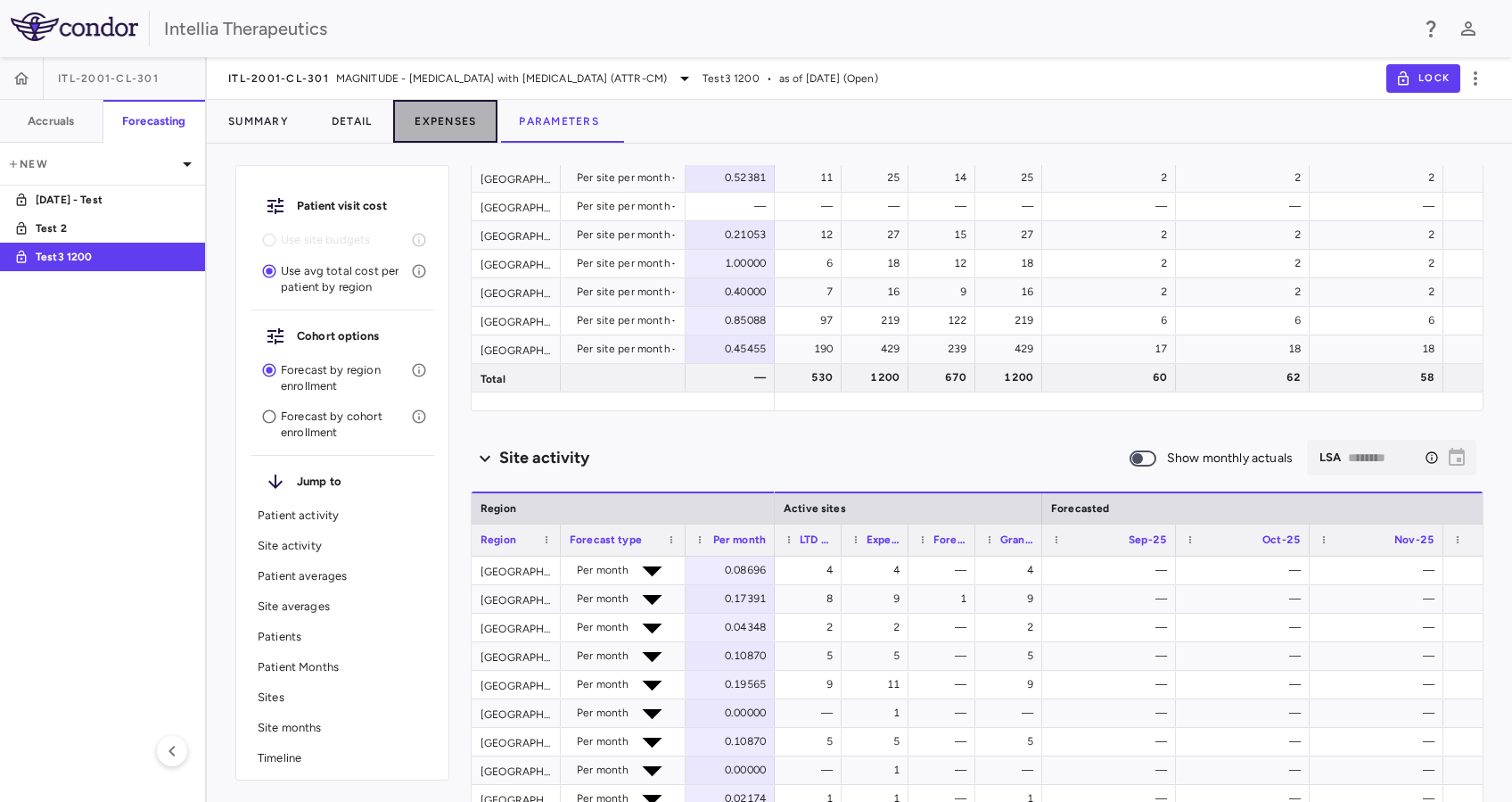
click at [441, 118] on button "Expenses" at bounding box center [446, 122] width 104 height 43
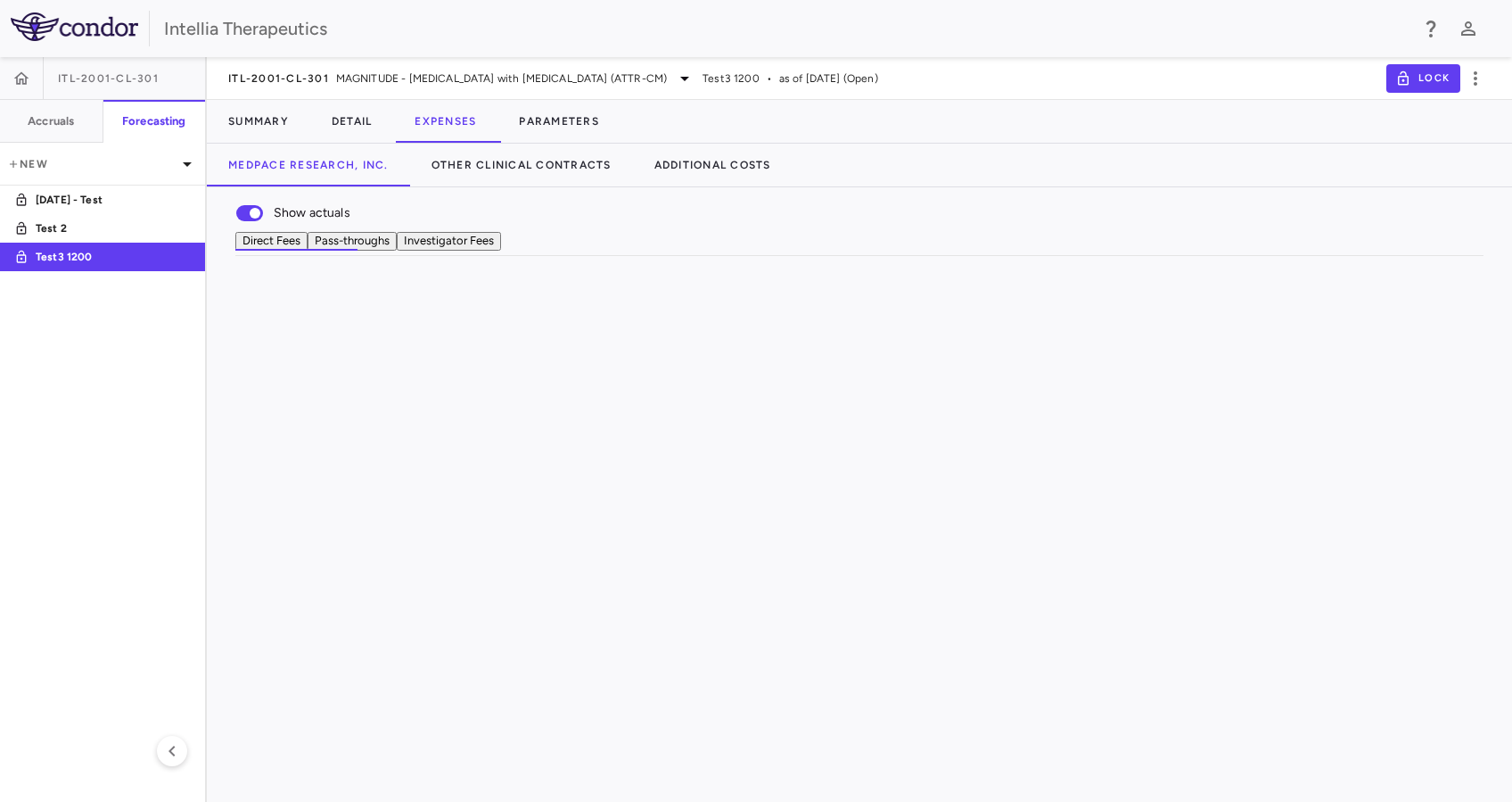
click at [535, 242] on div "Show actuals Direct Fees Pass-throughs Investigator Fees Service Category Drag …" at bounding box center [859, 222] width 1305 height 69
click at [501, 251] on button "Investigator Fees" at bounding box center [448, 241] width 104 height 19
click at [1000, 519] on div "$31,785,250.73" at bounding box center [1041, 504] width 153 height 29
click at [592, 122] on button "Parameters" at bounding box center [559, 122] width 123 height 43
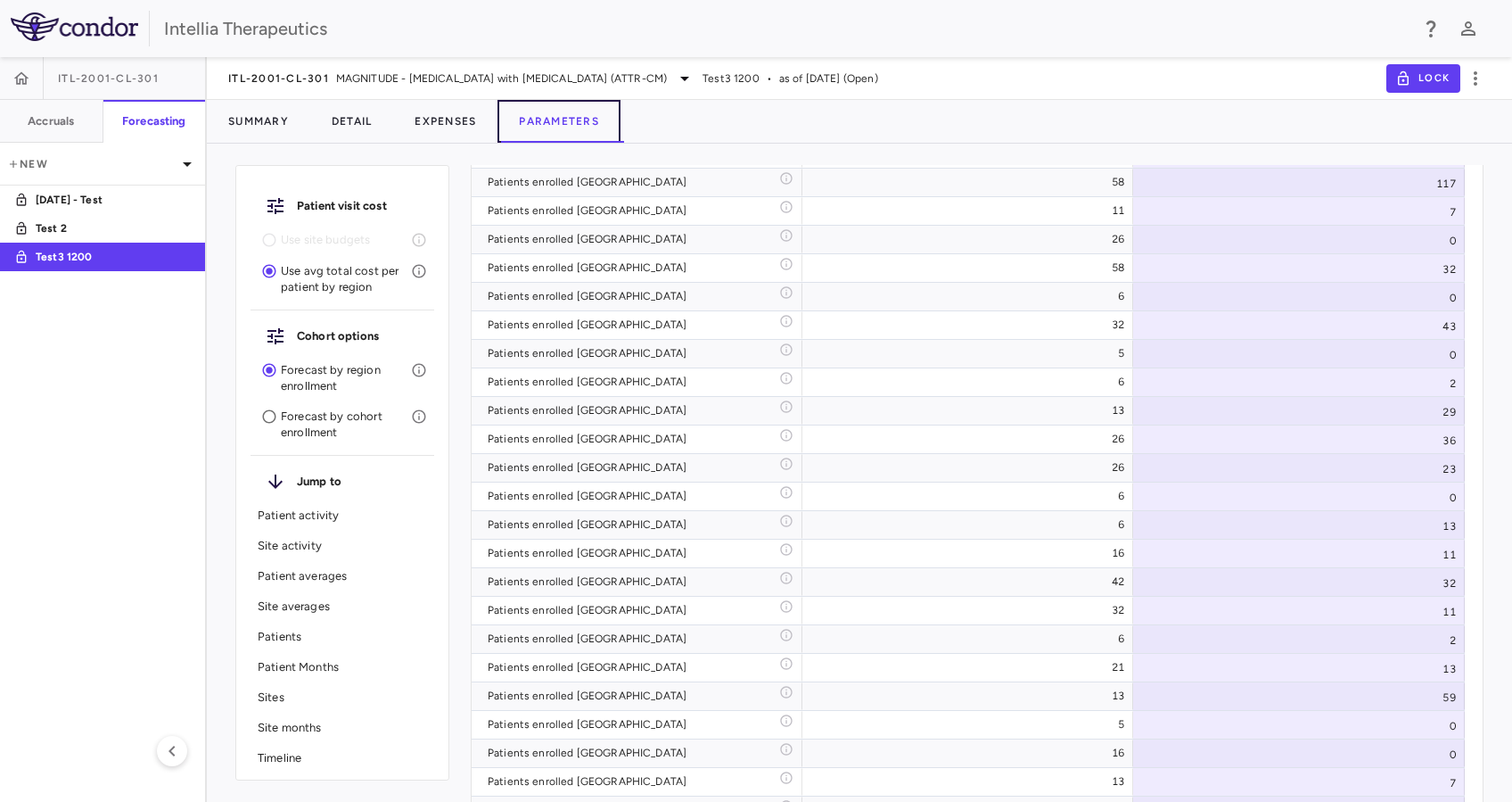
scroll to position [9587, 0]
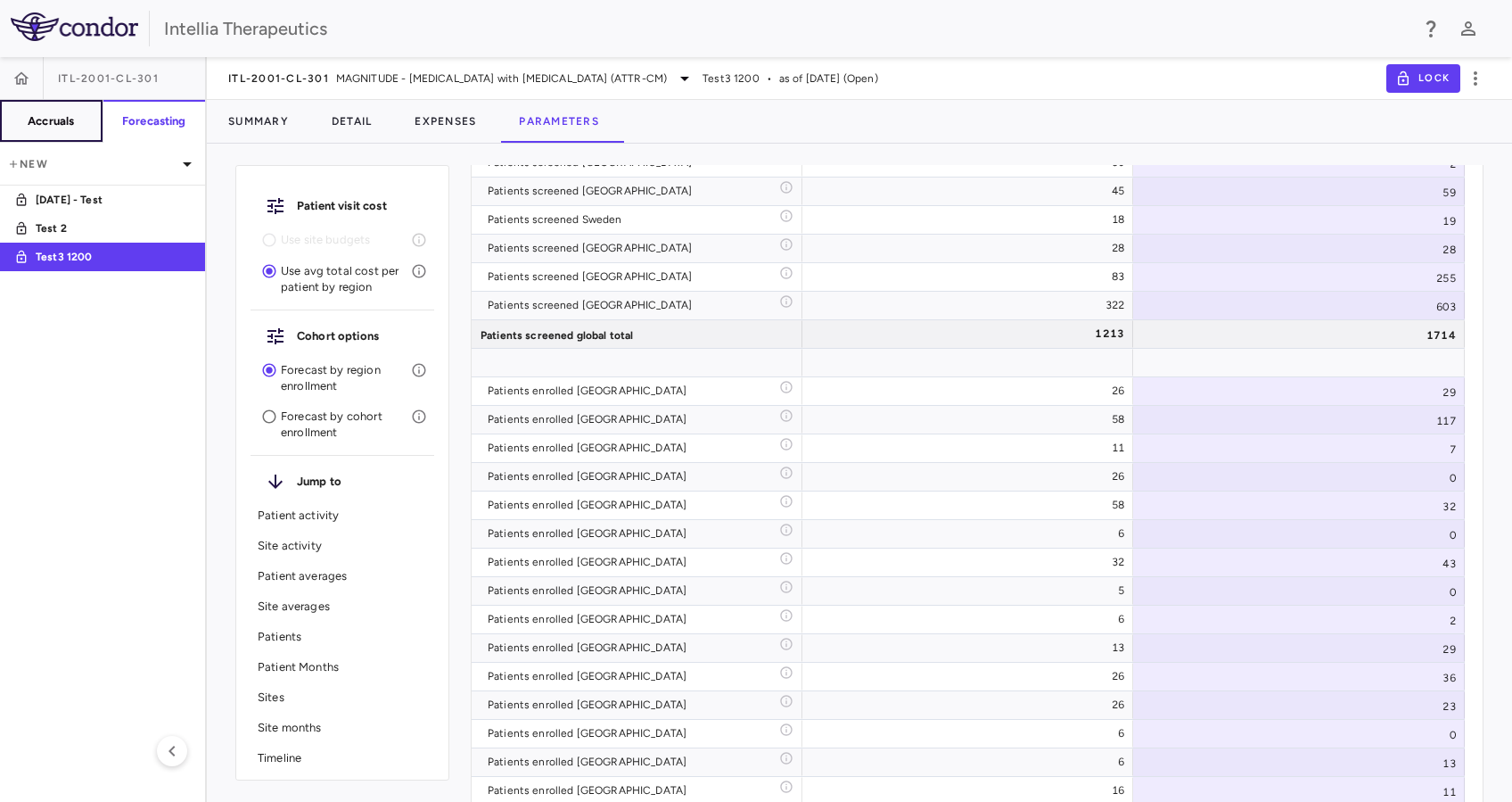
click at [85, 108] on button "Accruals" at bounding box center [51, 122] width 103 height 43
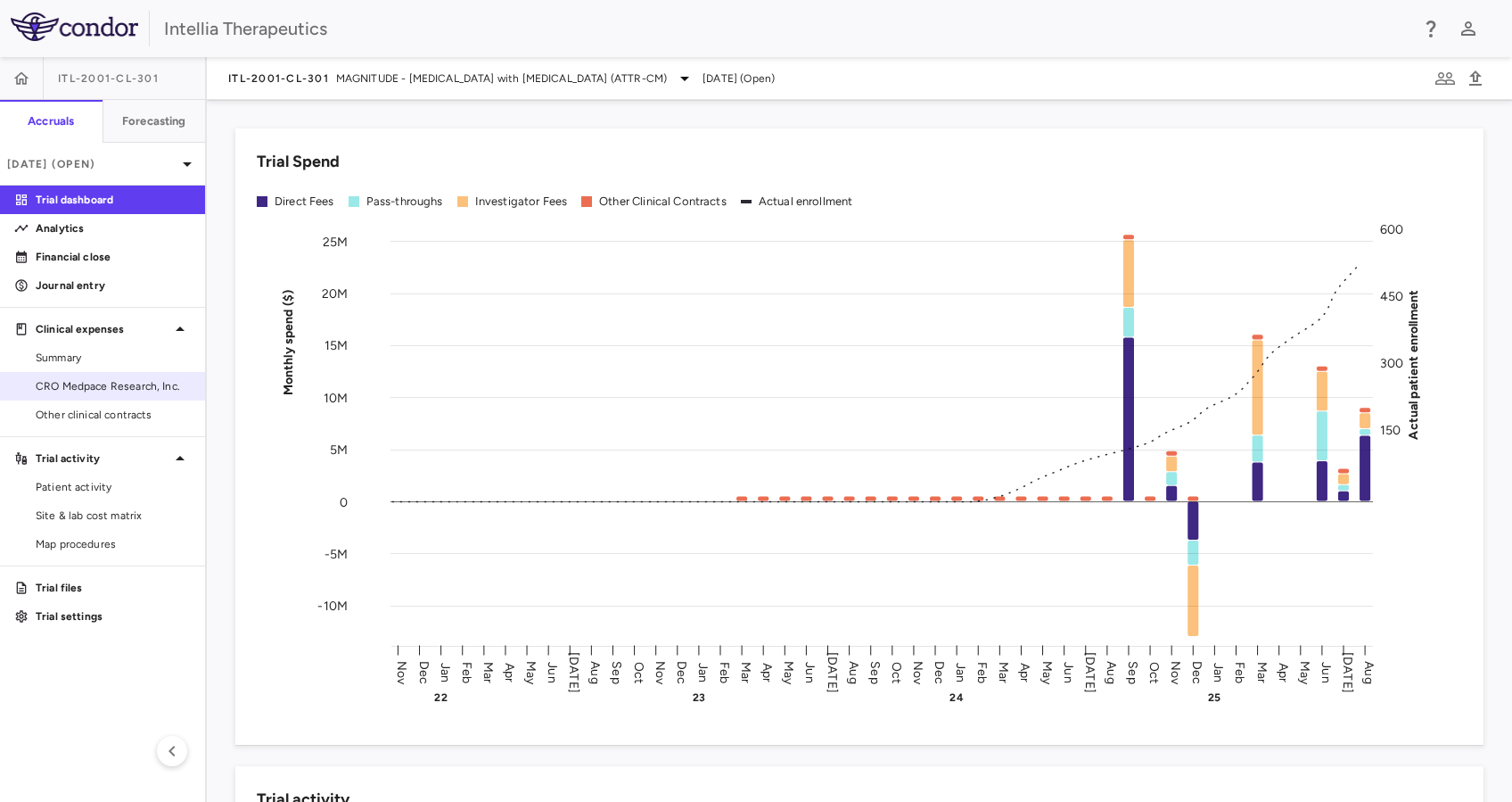
click at [89, 376] on link "CRO Medpace Research, Inc." at bounding box center [102, 386] width 205 height 27
